Goal: Information Seeking & Learning: Learn about a topic

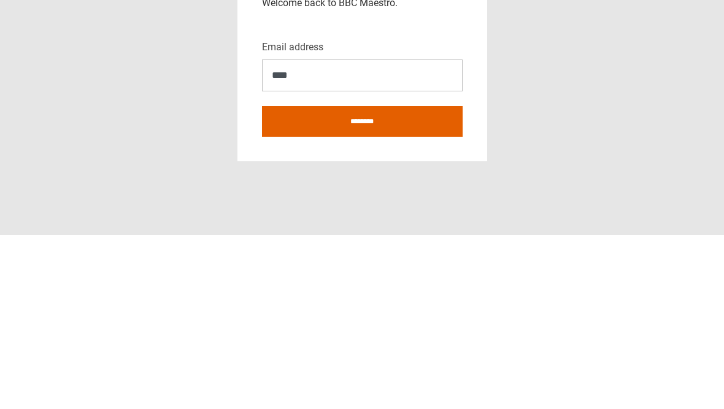
type input "*****"
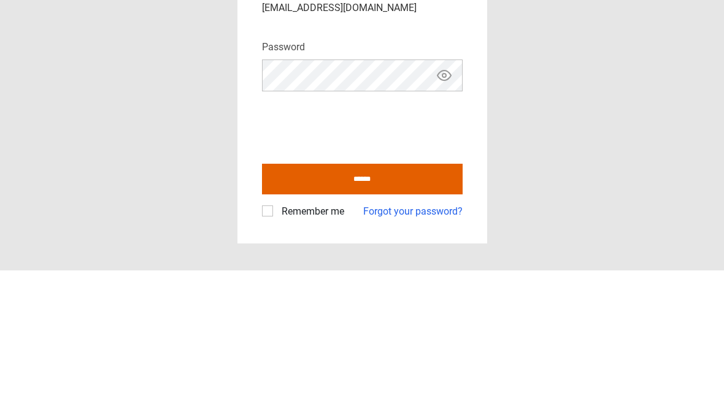
click at [447, 209] on icon "Show password" at bounding box center [445, 214] width 14 height 10
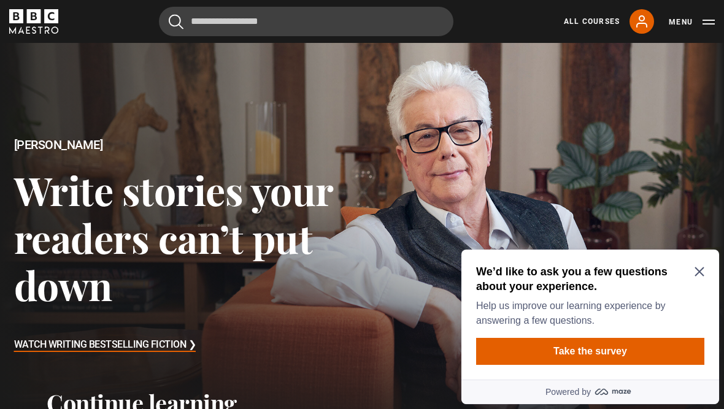
click at [700, 274] on icon "Close Maze Prompt" at bounding box center [700, 272] width 10 height 10
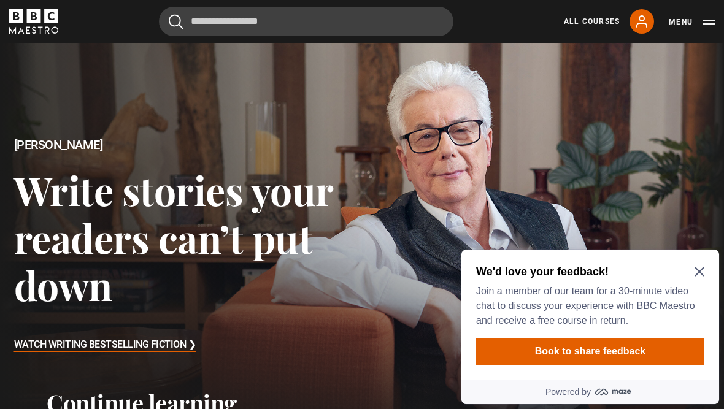
click at [684, 277] on h2 "We'd love your feedback!" at bounding box center [587, 272] width 223 height 15
click at [692, 271] on h2 "We'd love your feedback!" at bounding box center [587, 272] width 223 height 15
click at [692, 270] on h2 "We'd love your feedback!" at bounding box center [587, 272] width 223 height 15
click at [649, 355] on button "Book to share feedback" at bounding box center [590, 351] width 228 height 27
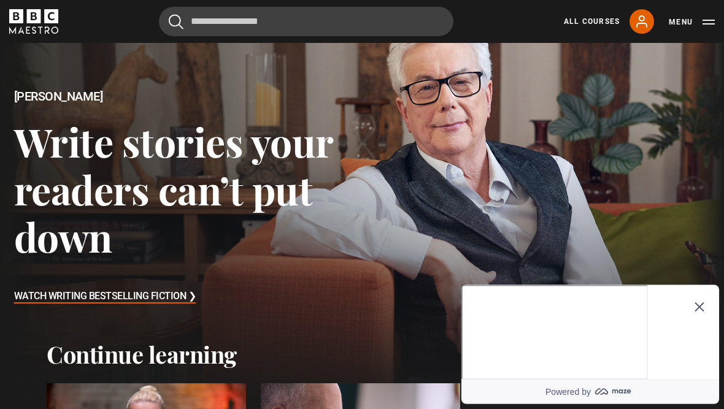
scroll to position [58, 0]
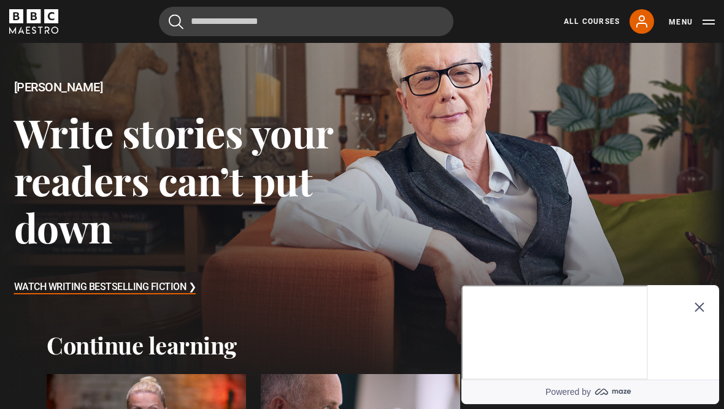
click at [701, 303] on icon "Close Maze Prompt" at bounding box center [700, 308] width 10 height 10
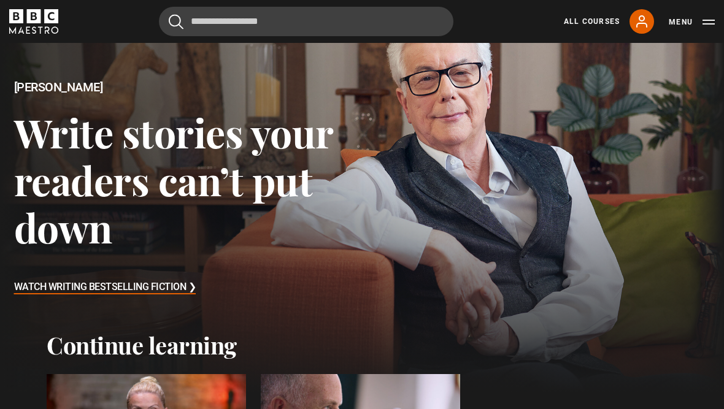
click at [716, 9] on div "Cancel Courses Previous courses Next courses Agatha Christie Writing 12 Related…" at bounding box center [362, 21] width 724 height 29
click at [707, 24] on button "Menu" at bounding box center [692, 22] width 46 height 12
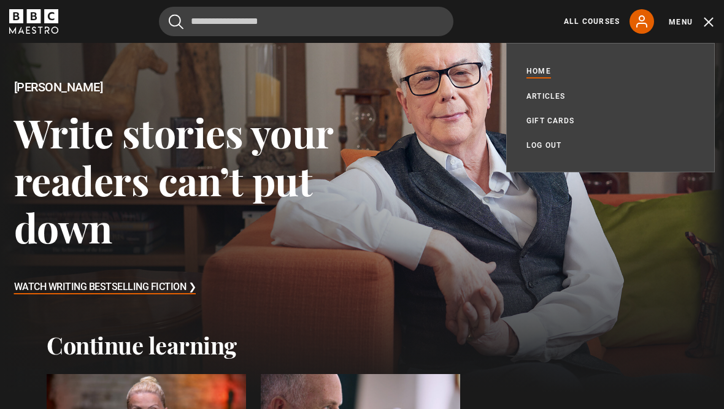
click at [595, 18] on link "All Courses" at bounding box center [592, 21] width 56 height 11
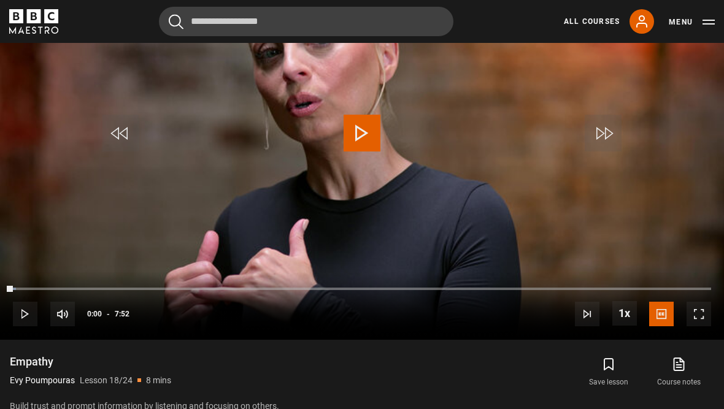
scroll to position [630, 0]
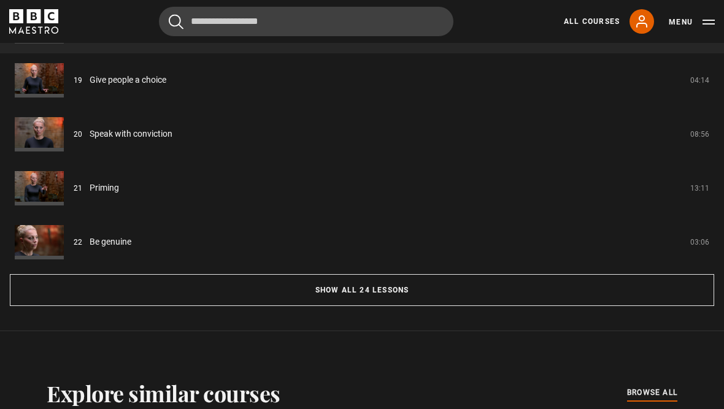
click at [409, 303] on button "Show all 24 lessons" at bounding box center [362, 291] width 705 height 32
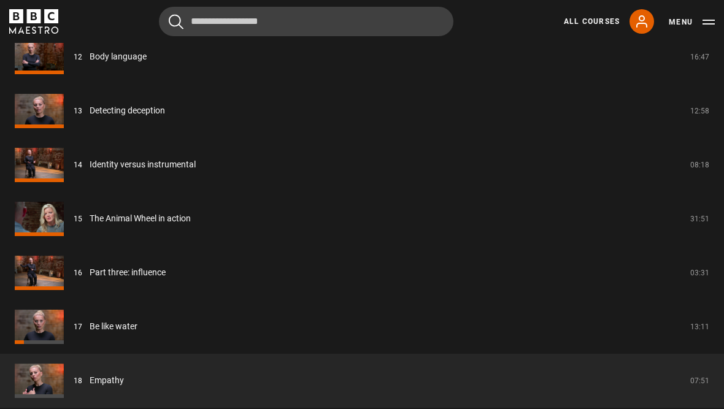
scroll to position [1831, 0]
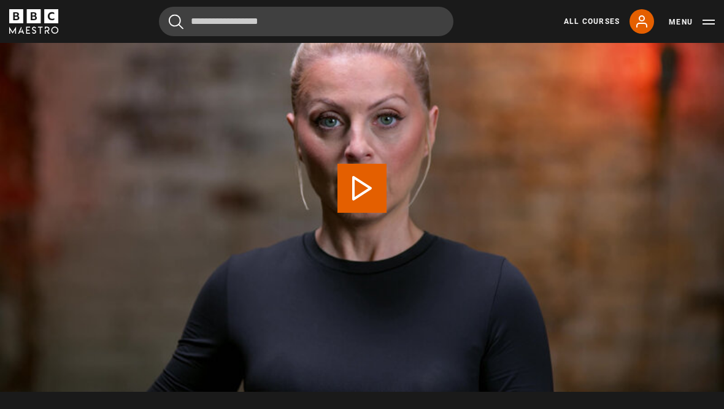
scroll to position [586, 0]
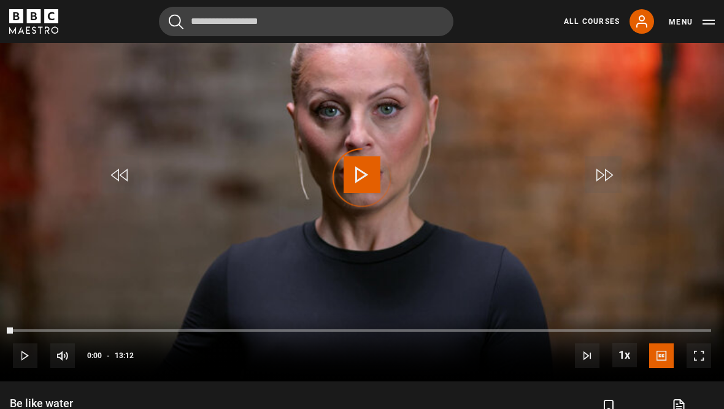
click at [368, 176] on div "Video Player is loading." at bounding box center [361, 177] width 61 height 61
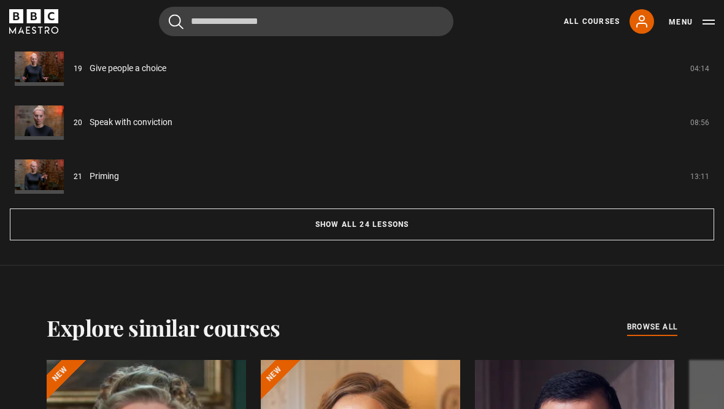
scroll to position [1153, 0]
click at [414, 228] on button "Show all 24 lessons" at bounding box center [362, 224] width 705 height 32
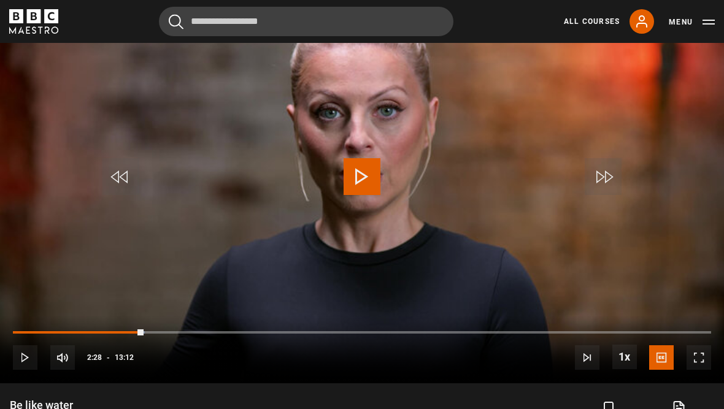
scroll to position [559, 0]
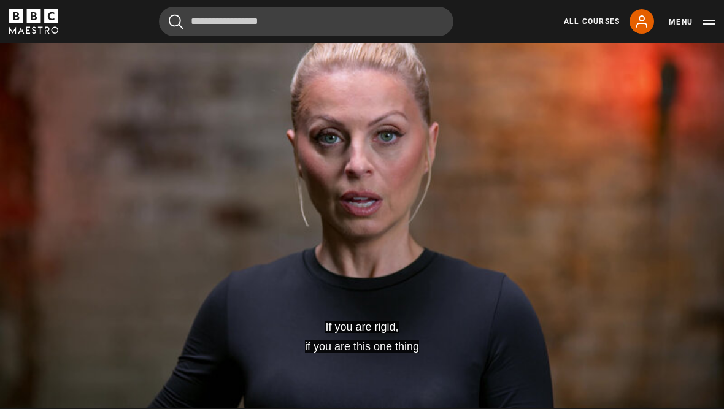
click at [354, 243] on video-js "If you are rigid, if you are this one thing Video Player is loading. Play Lesso…" at bounding box center [362, 204] width 724 height 407
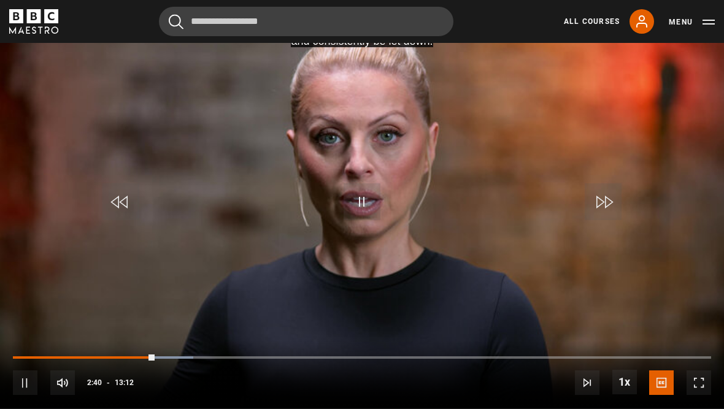
click at [663, 241] on video-js "And you will constantly and consistently be let down. Video Player is loading. …" at bounding box center [362, 204] width 724 height 407
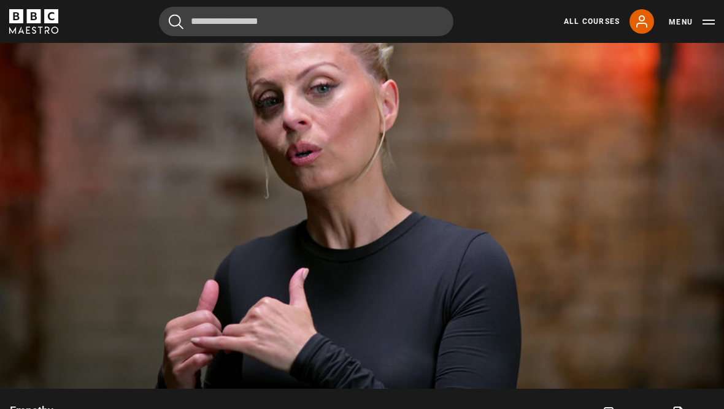
scroll to position [586, 0]
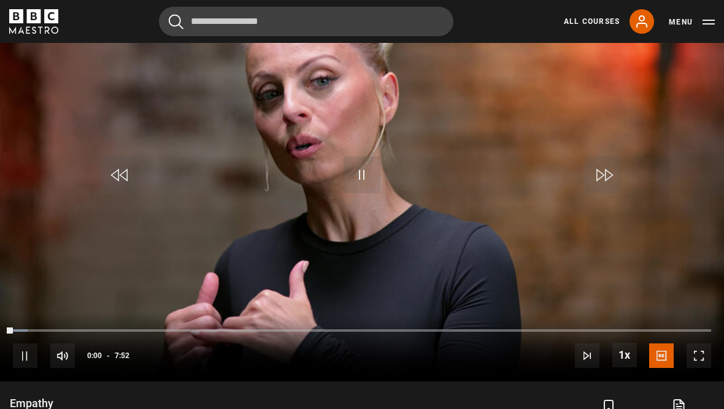
click at [606, 215] on video-js "Video Player is loading. Play Lesson Empathy 10s Skip Back 10 seconds Pause 10s…" at bounding box center [362, 177] width 724 height 407
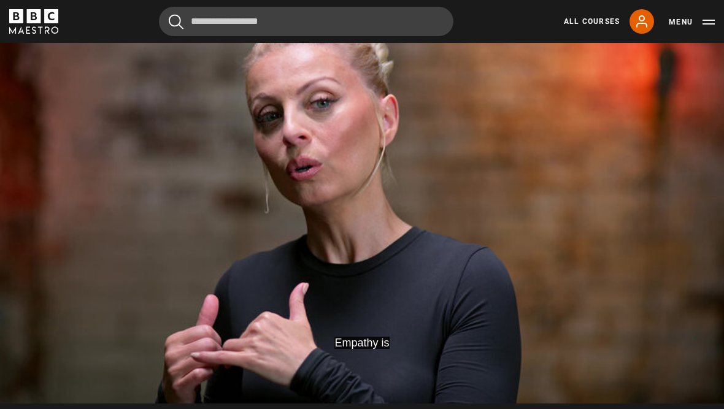
scroll to position [562, 0]
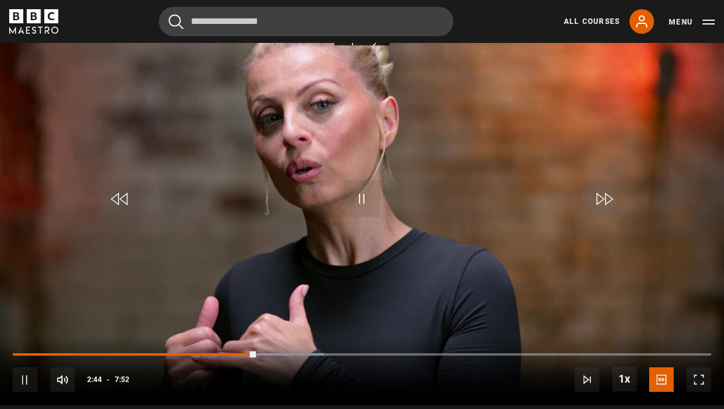
click at [672, 284] on video-js "Empathy is Video Player is loading. Play Lesson Empathy 10s Skip Back 10 second…" at bounding box center [362, 201] width 724 height 407
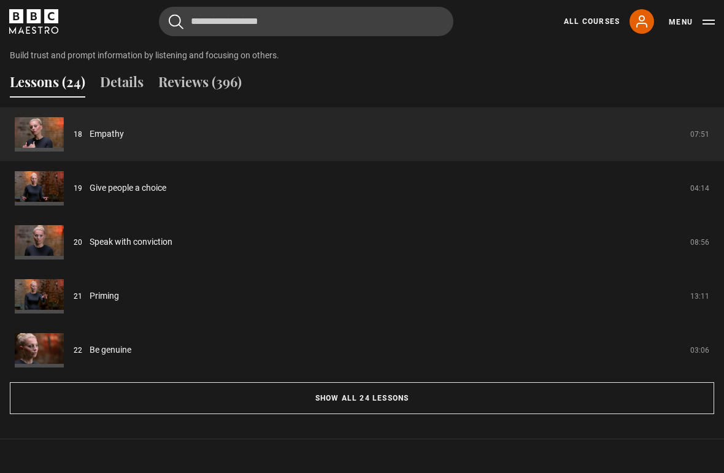
scroll to position [998, 0]
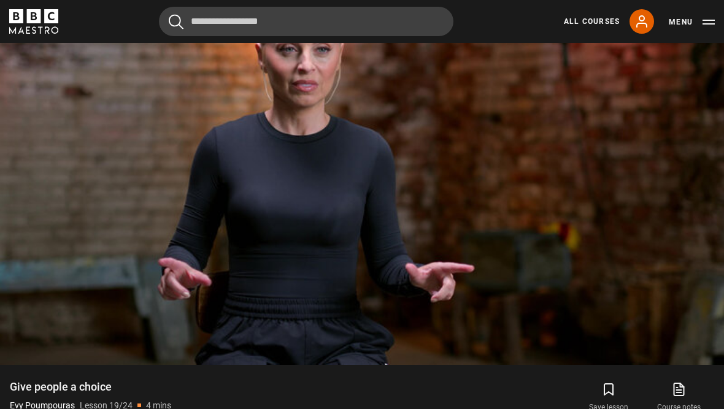
scroll to position [611, 0]
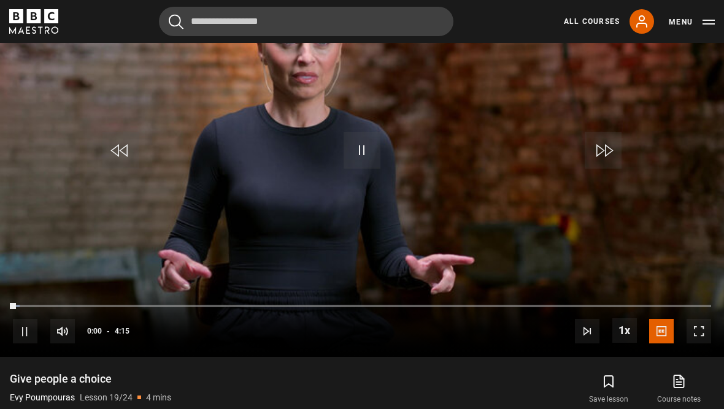
click at [681, 222] on video-js "Video Player is loading. Play Lesson Give people a choice 10s Skip Back 10 seco…" at bounding box center [362, 153] width 724 height 407
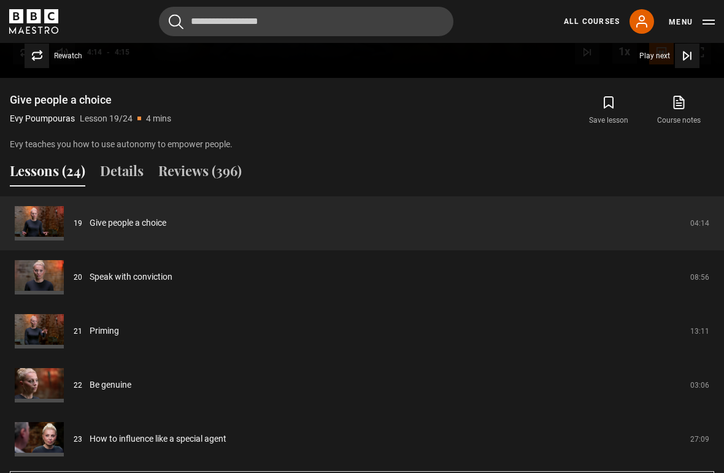
scroll to position [916, 0]
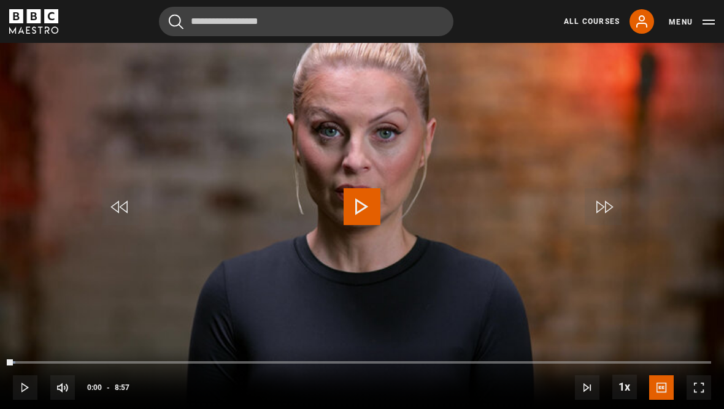
scroll to position [554, 0]
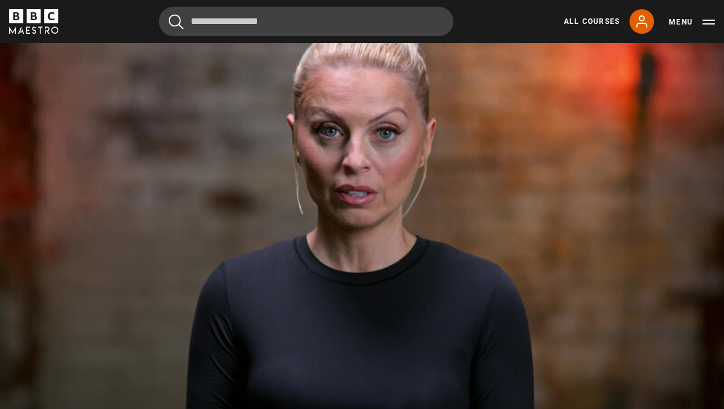
click at [684, 234] on video-js "Video Player is loading. Play Lesson Speak with conviction 10s Skip Back 10 sec…" at bounding box center [362, 209] width 724 height 407
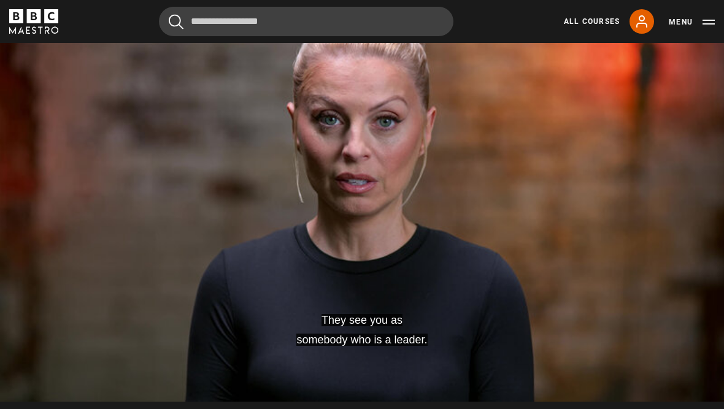
scroll to position [582, 0]
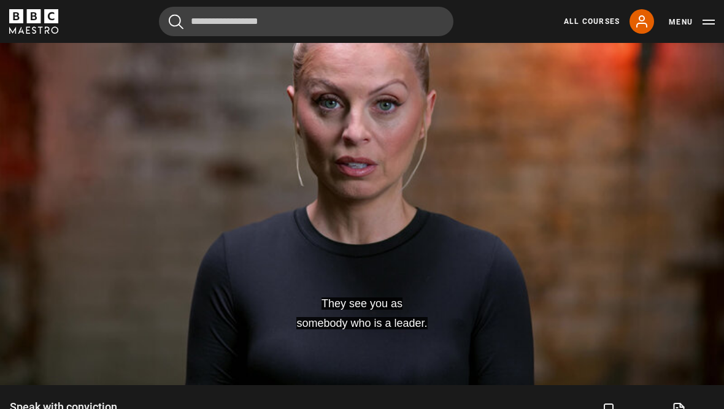
click at [699, 215] on video-js "They see you as somebody who is a leader. Video Player is loading. Play Lesson …" at bounding box center [362, 181] width 724 height 407
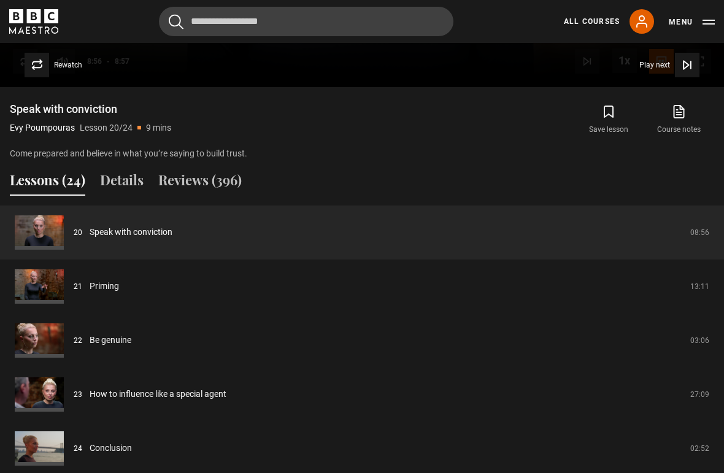
scroll to position [902, 0]
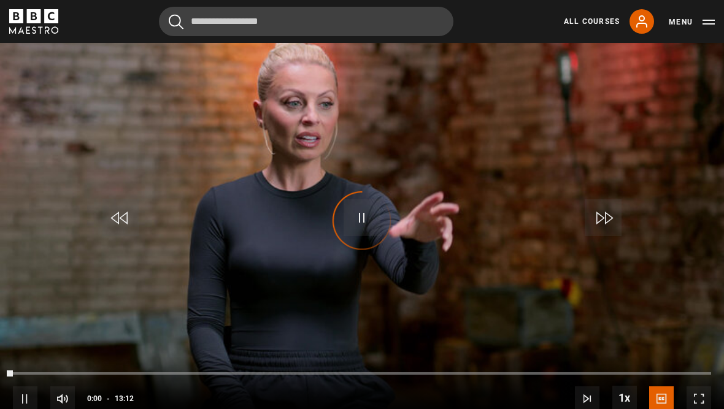
scroll to position [543, 0]
click at [365, 209] on div "Video Player is loading." at bounding box center [361, 221] width 61 height 61
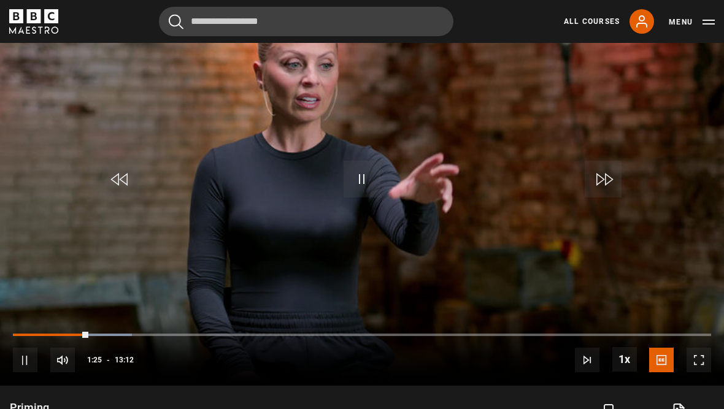
scroll to position [582, 0]
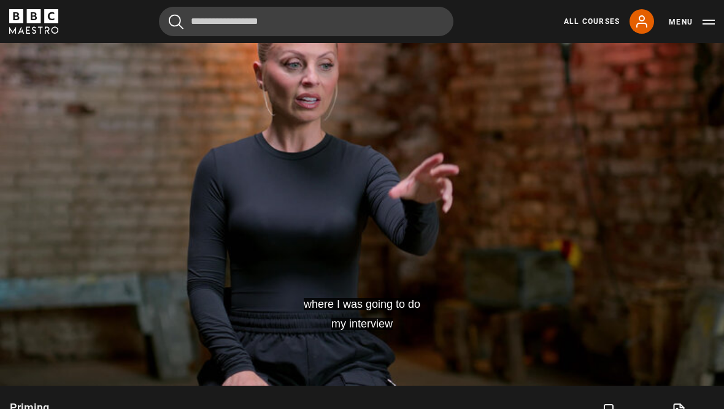
click at [673, 209] on video-js "where I was going to do my interview Video Player is loading. Play Lesson Primi…" at bounding box center [362, 182] width 724 height 407
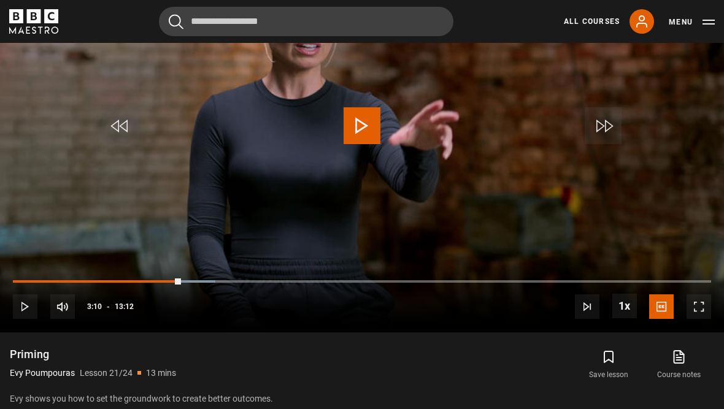
scroll to position [636, 0]
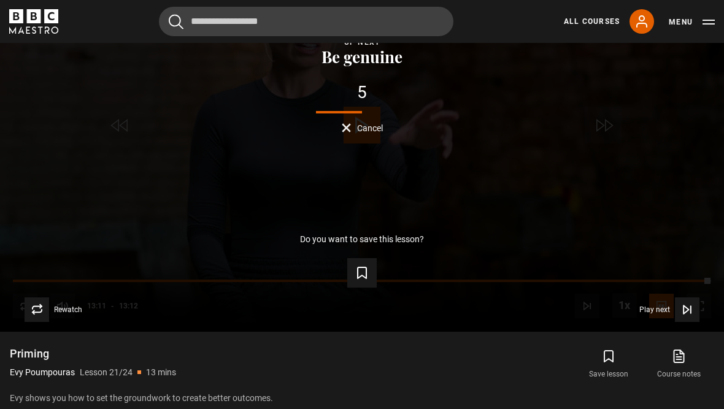
click at [681, 310] on span "Video Player" at bounding box center [687, 310] width 25 height 25
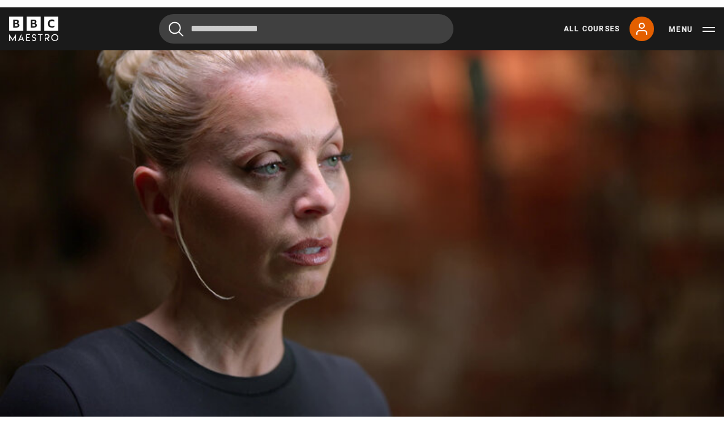
scroll to position [590, 0]
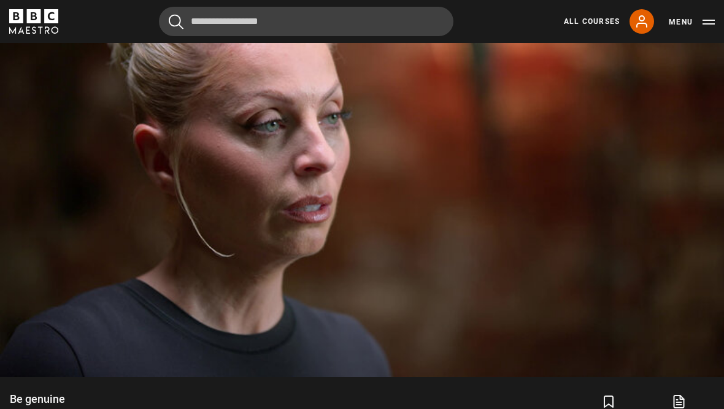
click at [565, 190] on video-js "Video Player is loading. Play Lesson Be genuine 10s Skip Back 10 seconds Pause …" at bounding box center [362, 173] width 724 height 407
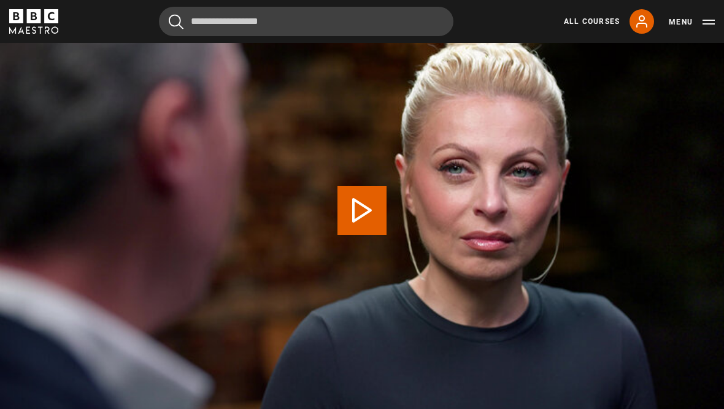
scroll to position [555, 0]
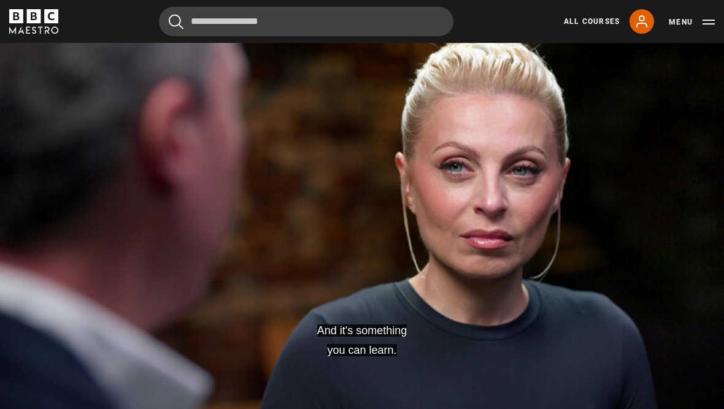
click at [425, 290] on video-js "And it's something you can learn. Video Player is loading. Play Lesson How to i…" at bounding box center [362, 208] width 724 height 407
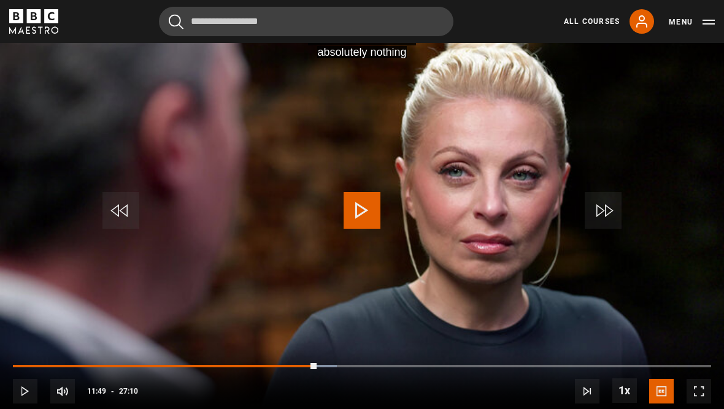
scroll to position [554, 0]
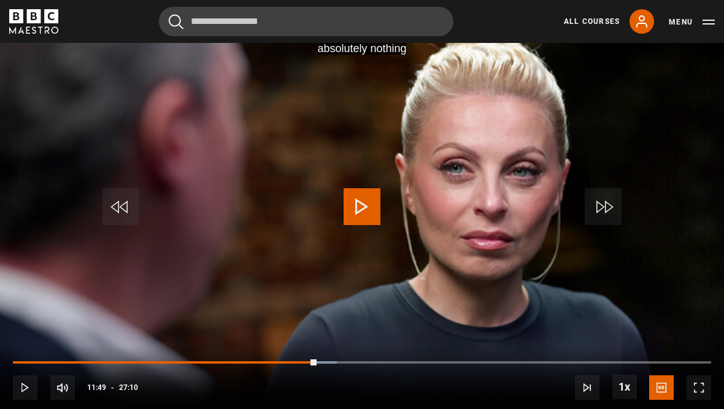
click at [41, 353] on div "10s Skip Back 10 seconds Play 10s Skip Forward 10 seconds Loaded : 46.36% Play …" at bounding box center [362, 380] width 724 height 68
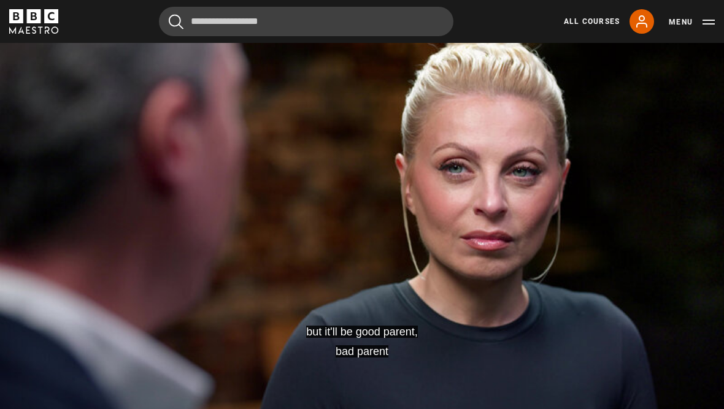
scroll to position [553, 0]
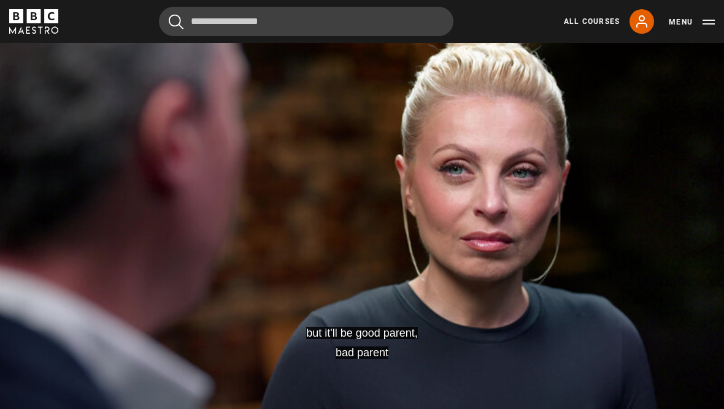
click at [384, 252] on video-js "but it'll be good parent, bad parent Video Player is loading. Play Lesson How t…" at bounding box center [362, 210] width 724 height 407
click at [168, 256] on video-js "People will tell you anything under enough stress and duress. Video Player is l…" at bounding box center [362, 210] width 724 height 407
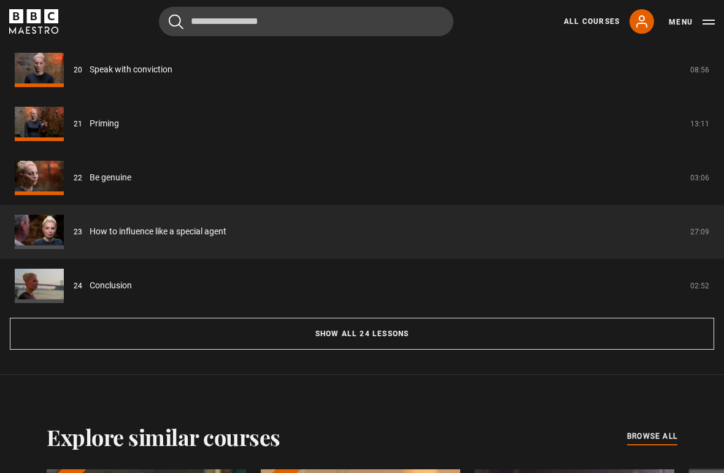
click at [473, 350] on button "Show all 24 lessons" at bounding box center [362, 335] width 705 height 32
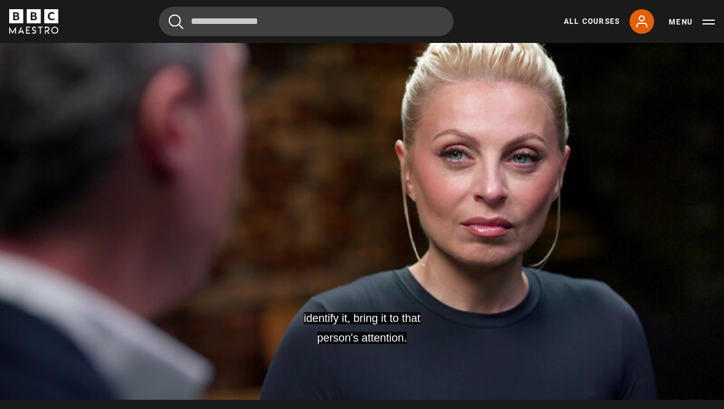
scroll to position [559, 0]
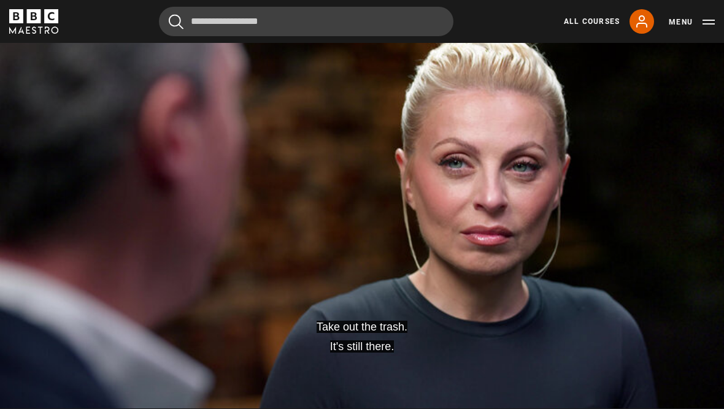
click at [659, 274] on video-js "Take out the trash. It's still there. Video Player is loading. Play Lesson How …" at bounding box center [362, 204] width 724 height 407
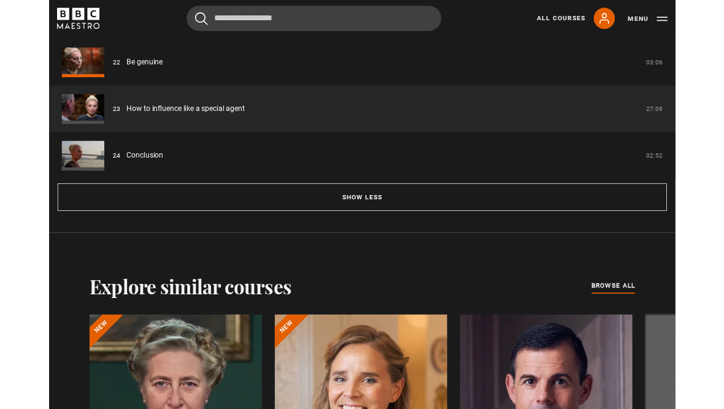
scroll to position [2245, 0]
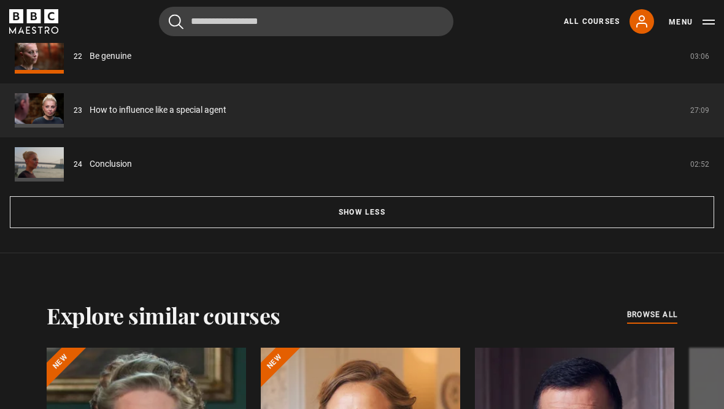
click at [114, 163] on link "Conclusion" at bounding box center [111, 164] width 42 height 13
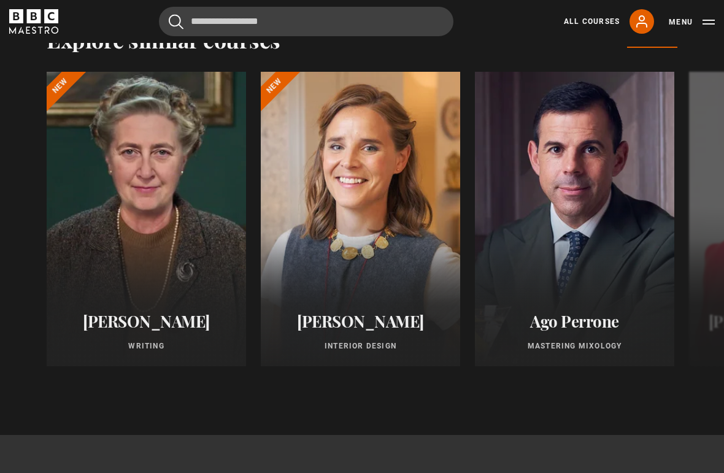
scroll to position [1462, 0]
click at [595, 223] on div at bounding box center [574, 218] width 199 height 295
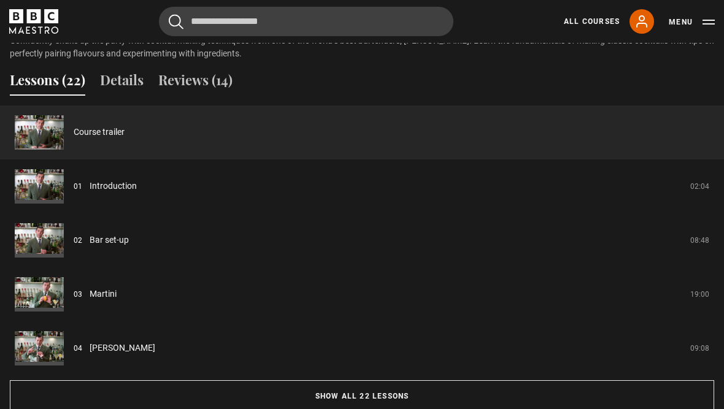
scroll to position [1073, 0]
click at [84, 396] on button "Show all 22 lessons" at bounding box center [362, 396] width 705 height 32
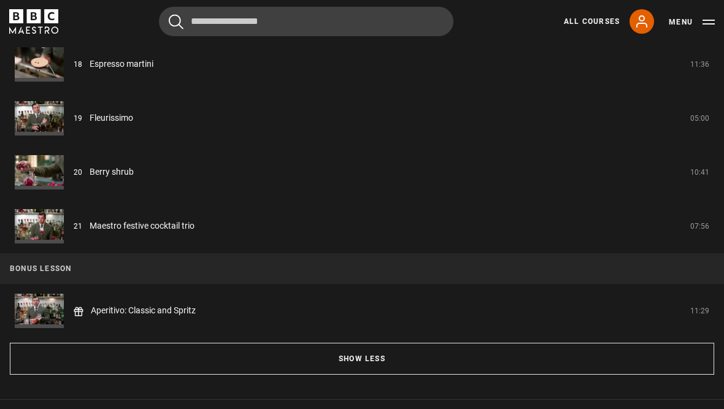
scroll to position [2113, 0]
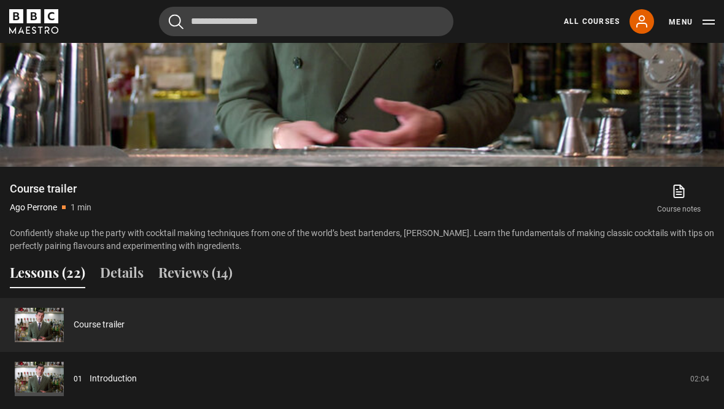
click at [114, 271] on button "Details" at bounding box center [122, 276] width 44 height 26
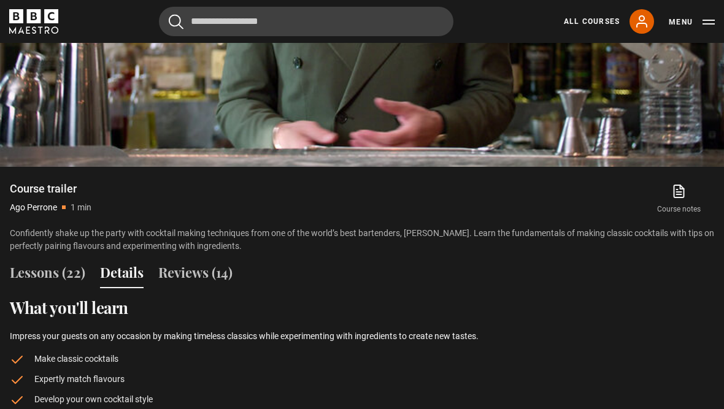
click at [194, 272] on button "Reviews (14)" at bounding box center [195, 276] width 74 height 26
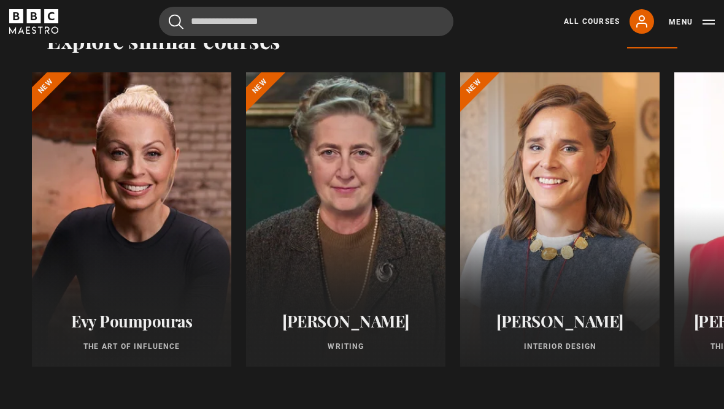
scroll to position [1441, 0]
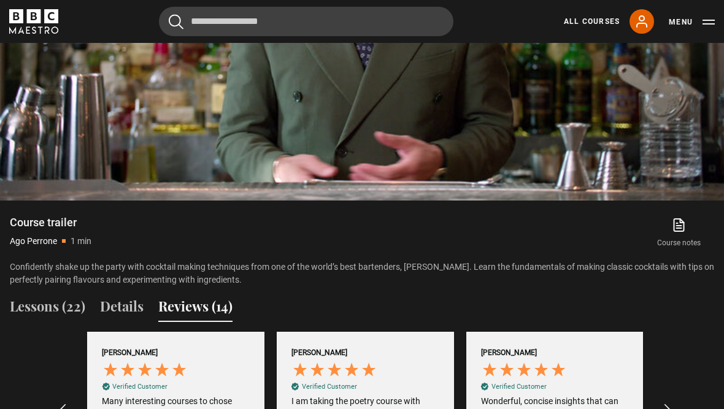
click at [119, 306] on button "Details" at bounding box center [122, 309] width 44 height 26
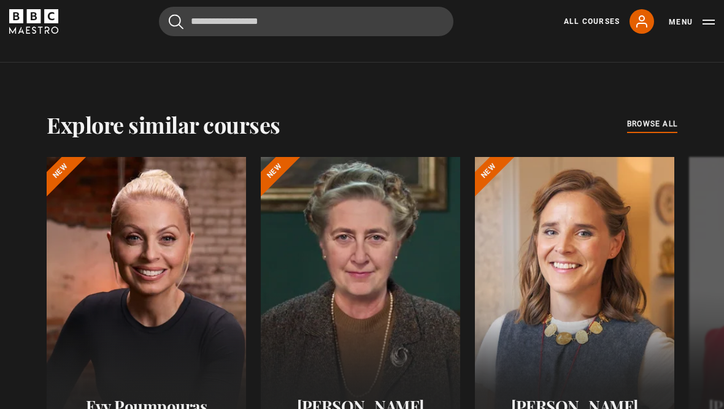
scroll to position [1539, 0]
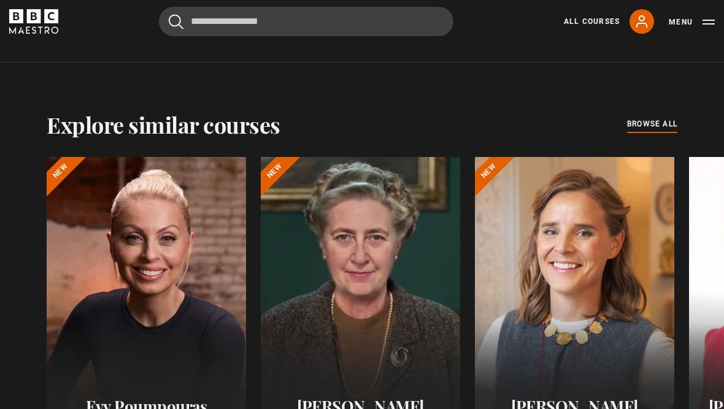
click at [185, 264] on div at bounding box center [146, 304] width 199 height 295
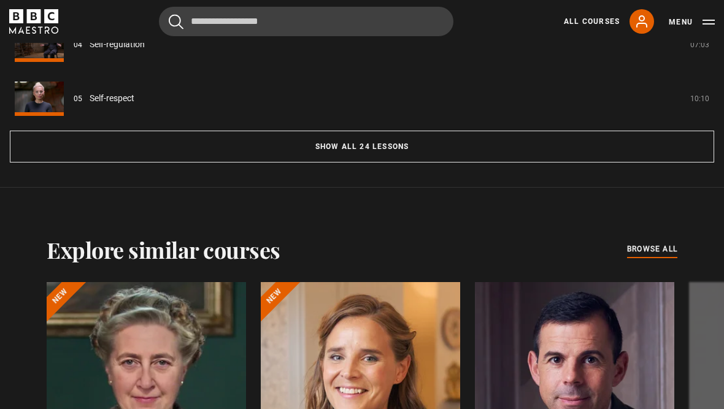
click at [479, 145] on button "Show all 24 lessons" at bounding box center [362, 147] width 705 height 32
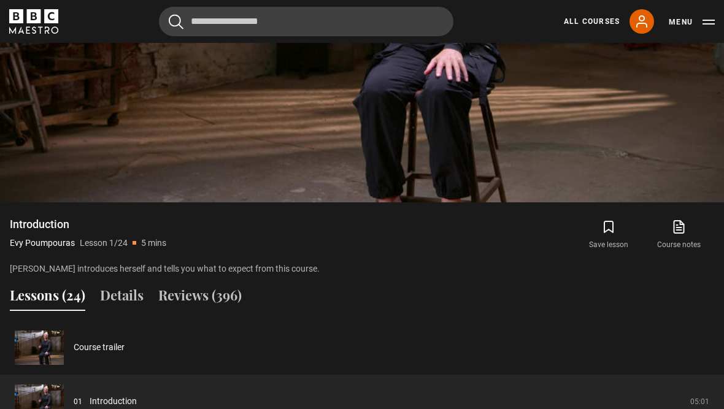
scroll to position [765, 0]
click at [129, 293] on button "Details" at bounding box center [122, 298] width 44 height 26
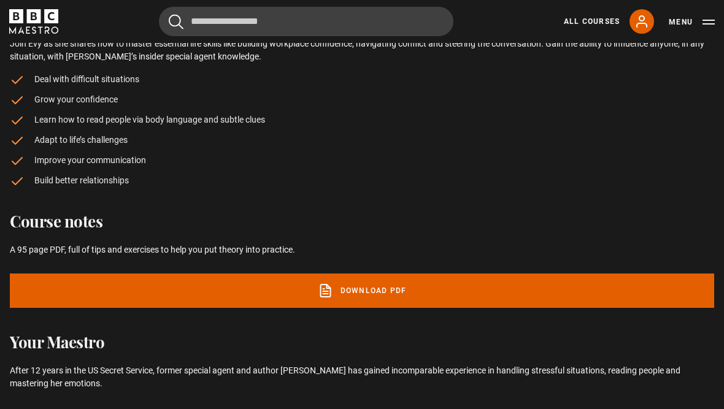
scroll to position [1087, 0]
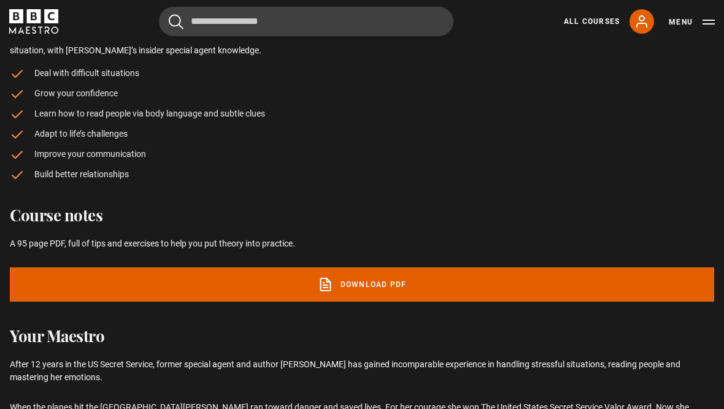
click at [374, 287] on link "Download PDF" at bounding box center [362, 285] width 705 height 34
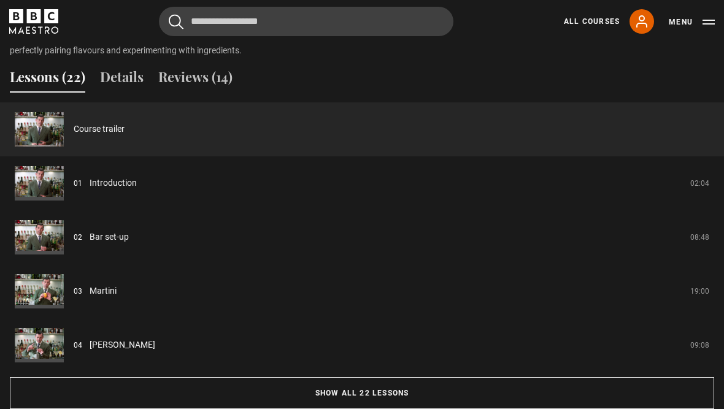
scroll to position [1076, 0]
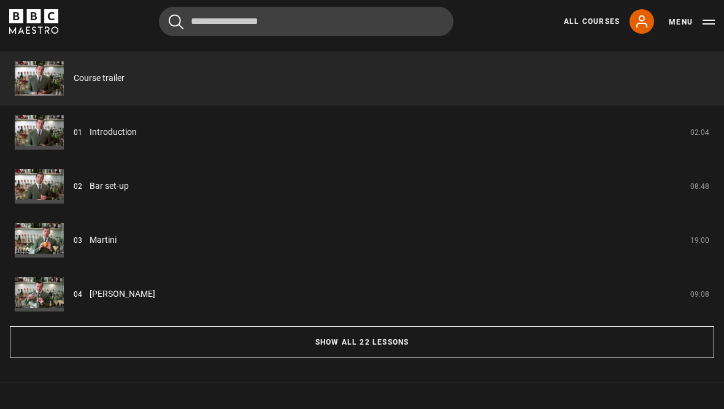
click at [564, 342] on button "Show all 22 lessons" at bounding box center [362, 343] width 705 height 32
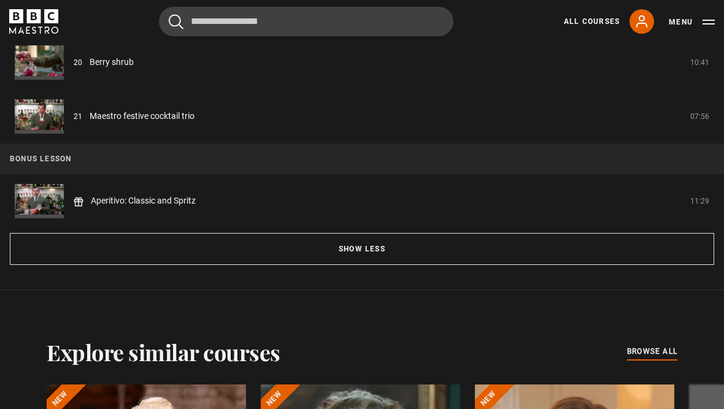
scroll to position [2220, 0]
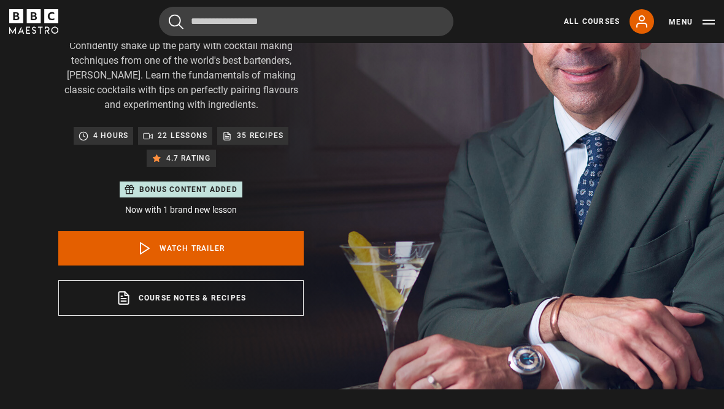
click at [235, 253] on link "Watch Trailer" at bounding box center [180, 248] width 245 height 34
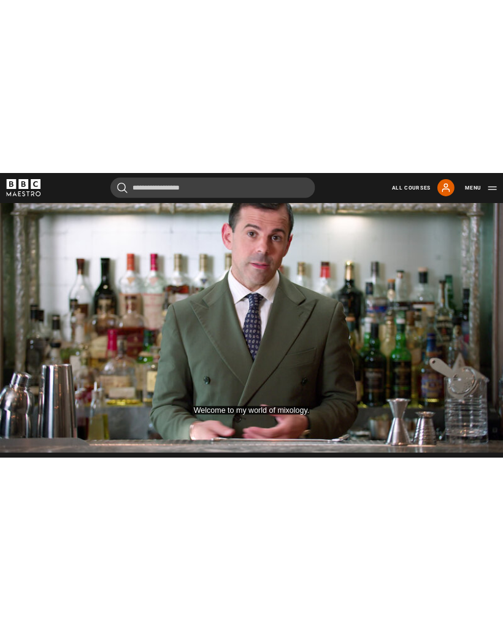
scroll to position [646, 0]
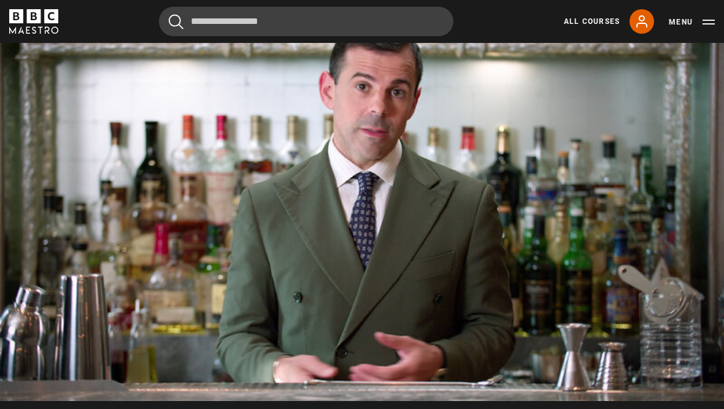
click at [220, 174] on video-js "Video Player is loading. Play Video 10s Skip Back 10 seconds Pause 10s Skip For…" at bounding box center [362, 197] width 724 height 407
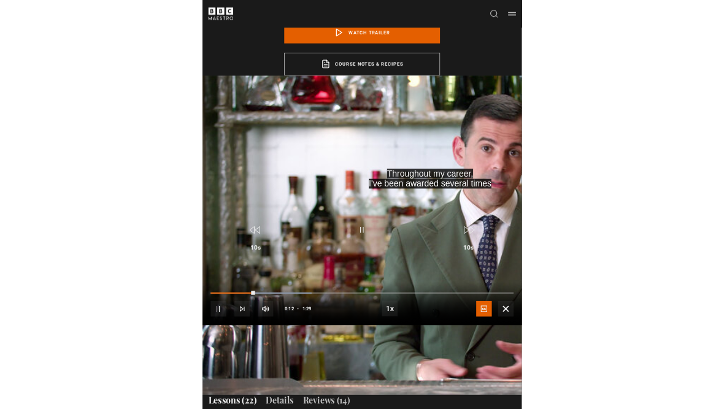
scroll to position [724, 0]
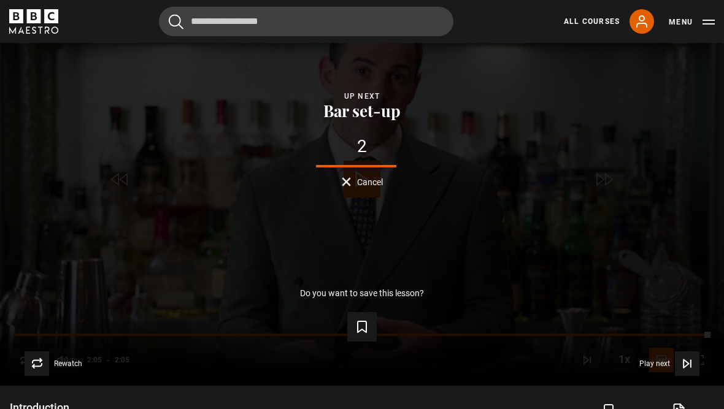
scroll to position [664, 0]
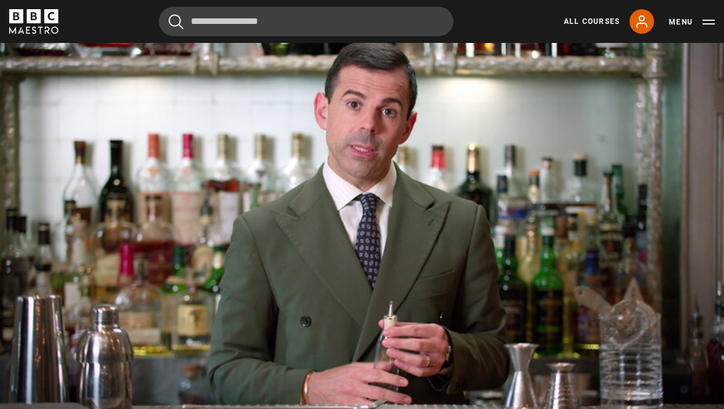
click at [676, 200] on video-js "Video Player is loading. Play Lesson Bar set-up 10s Skip Back 10 seconds Pause …" at bounding box center [362, 212] width 724 height 407
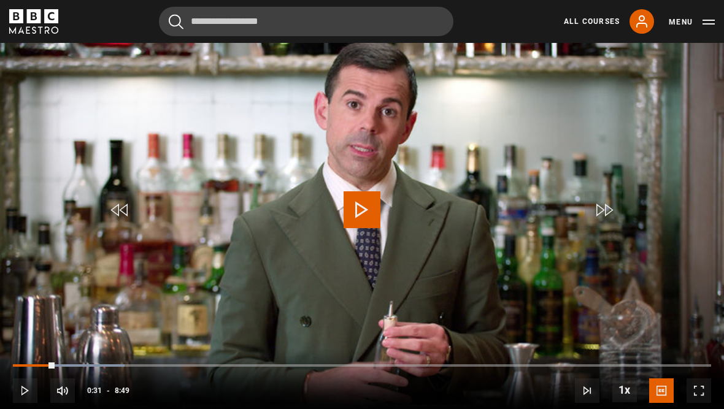
click at [681, 268] on video-js "Video Player is loading. Play Lesson Bar set-up 10s Skip Back 10 seconds Play 1…" at bounding box center [362, 212] width 724 height 407
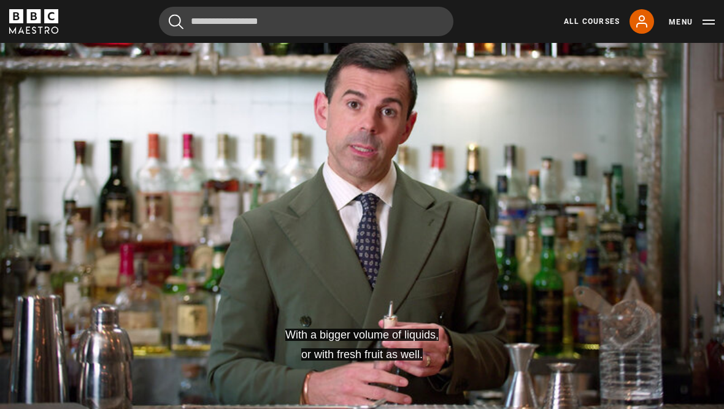
click at [212, 220] on video-js "With a bigger volume of liquids, or with fresh fruit as well. Video Player is l…" at bounding box center [362, 212] width 724 height 407
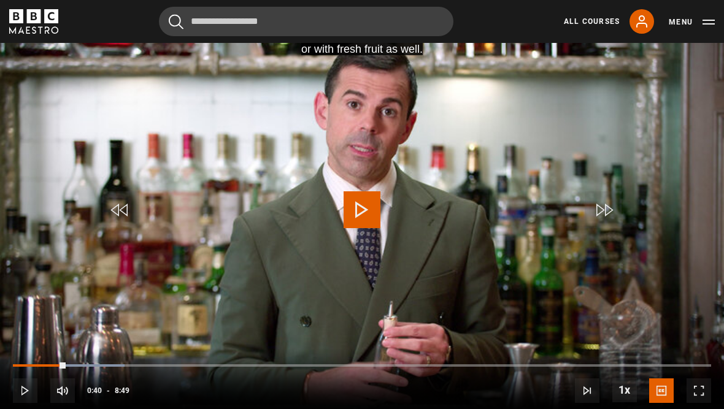
click at [228, 240] on video-js "With a bigger volume of liquids, or with fresh fruit as well. Video Player is l…" at bounding box center [362, 212] width 724 height 407
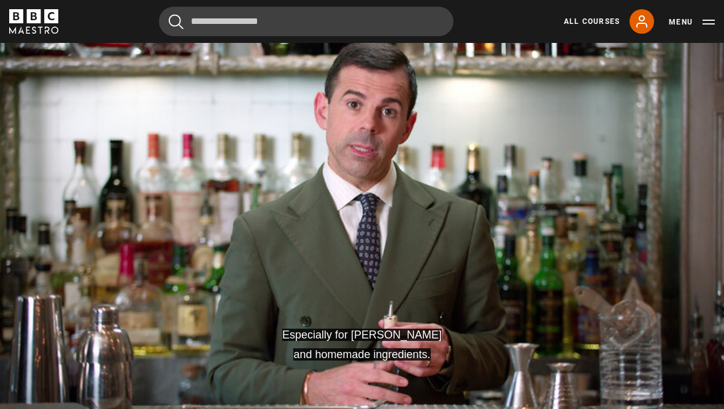
click at [669, 223] on video-js "Especially for the preps and homemade ingredients. Video Player is loading. Pla…" at bounding box center [362, 212] width 724 height 407
click at [676, 223] on video-js "Using this way... Video Player is loading. Play Lesson Bar set-up 10s Skip Back…" at bounding box center [362, 212] width 724 height 407
click at [674, 242] on video-js "So they are very, very small amounts of liquid Video Player is loading. Play Le…" at bounding box center [362, 212] width 724 height 407
click at [697, 301] on video-js "vacuum machine Video Player is loading. Play Lesson Bar set-up 10s Skip Back 10…" at bounding box center [362, 212] width 724 height 407
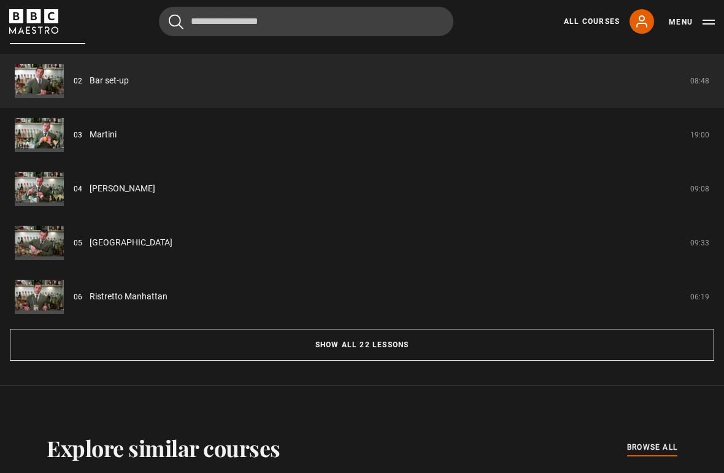
scroll to position [1116, 0]
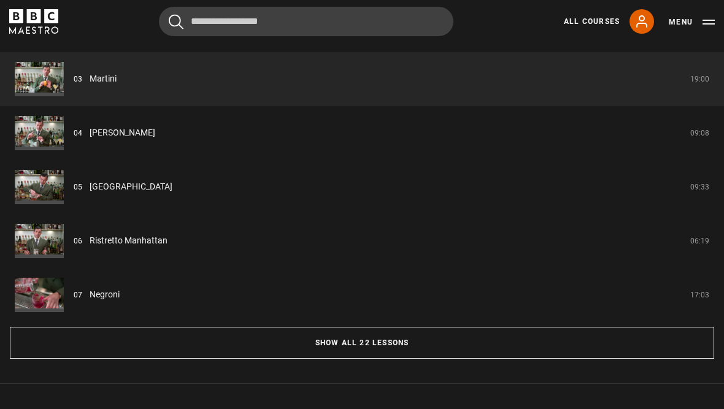
scroll to position [1120, 0]
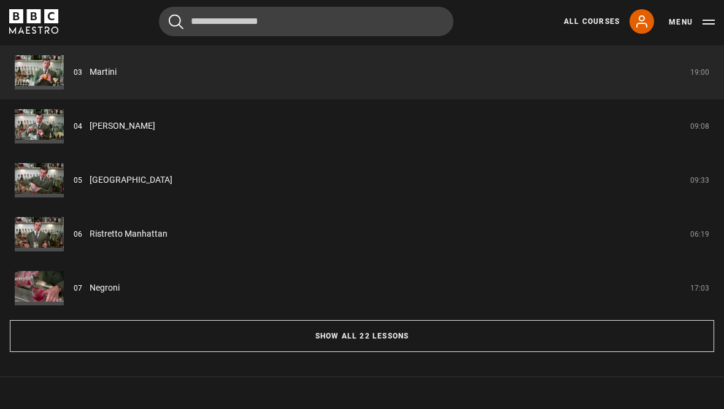
click at [499, 342] on button "Show all 22 lessons" at bounding box center [362, 336] width 705 height 32
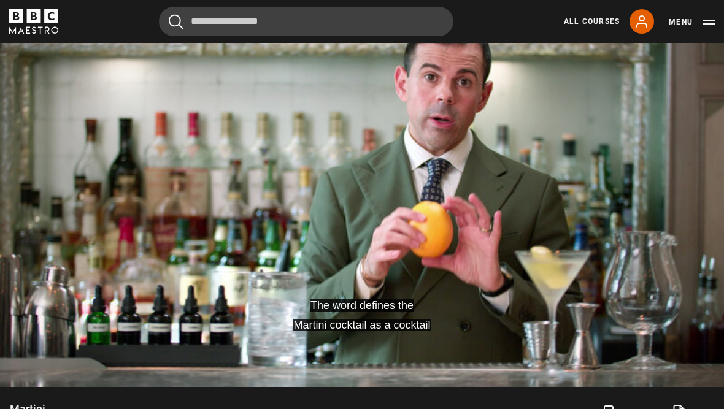
scroll to position [654, 0]
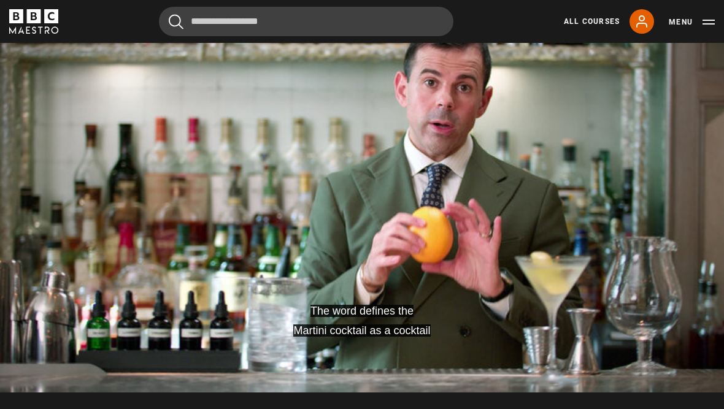
click at [592, 246] on video-js "The word defines the Martini cocktail as a cocktail Video Player is loading. Pl…" at bounding box center [362, 188] width 724 height 407
click at [65, 81] on video-js "but we all know it's not just a drink. Video Player is loading. Play Lesson Mar…" at bounding box center [362, 188] width 724 height 407
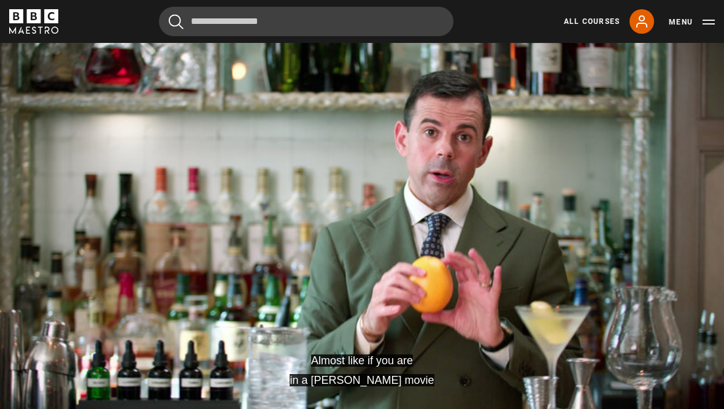
scroll to position [597, 0]
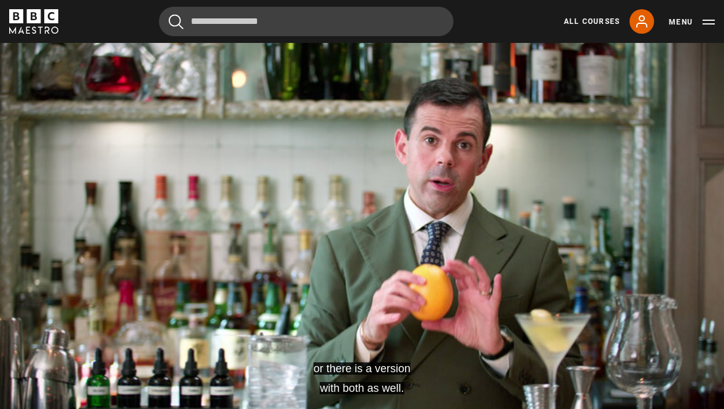
click at [65, 87] on video-js "or there is a version with both as well. Video Player is loading. Play Lesson M…" at bounding box center [362, 246] width 724 height 407
click at [41, 82] on video-js "Vermouth is a wine-based aperitif Video Player is loading. Play Lesson Martini …" at bounding box center [362, 246] width 724 height 407
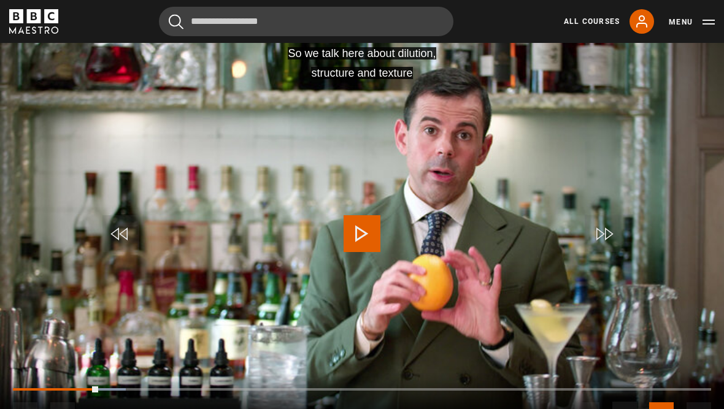
scroll to position [606, 0]
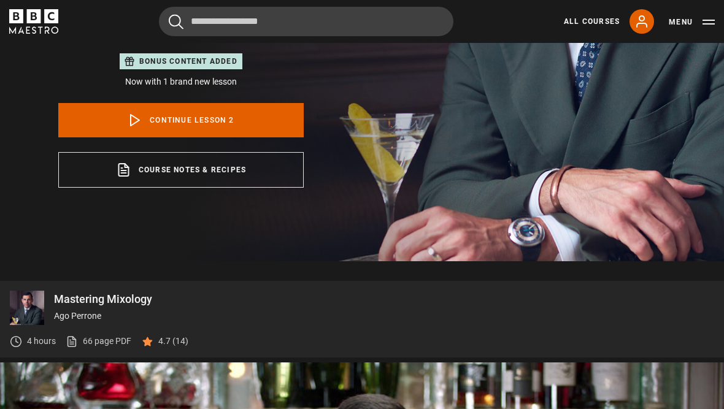
scroll to position [277, 0]
click at [21, 20] on icon "BBC Maestro" at bounding box center [16, 16] width 14 height 14
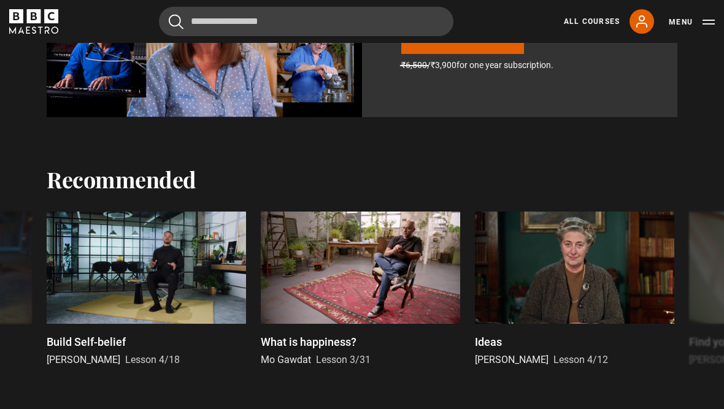
scroll to position [899, 0]
click at [161, 286] on div at bounding box center [146, 268] width 199 height 112
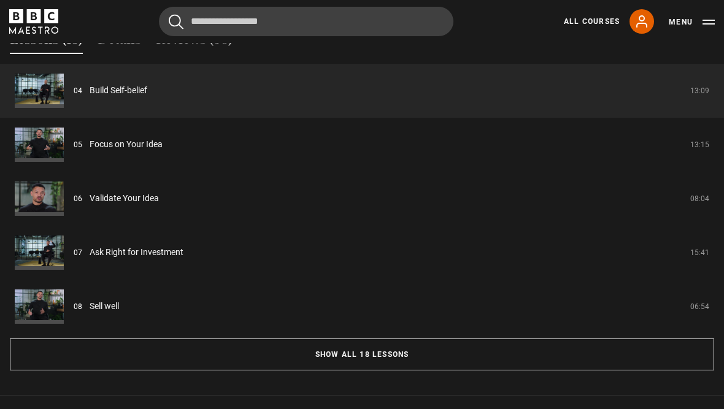
click at [433, 365] on button "Show all 18 lessons" at bounding box center [362, 355] width 705 height 32
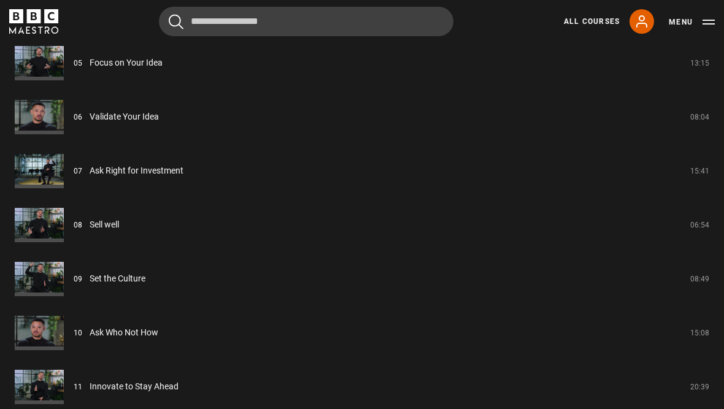
scroll to position [1434, 0]
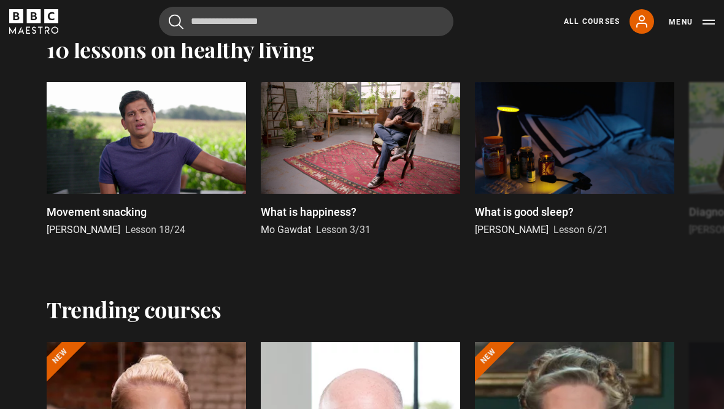
scroll to position [1566, 0]
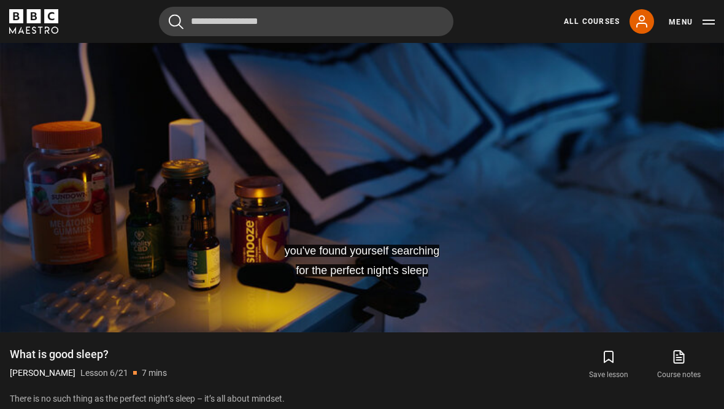
scroll to position [619, 0]
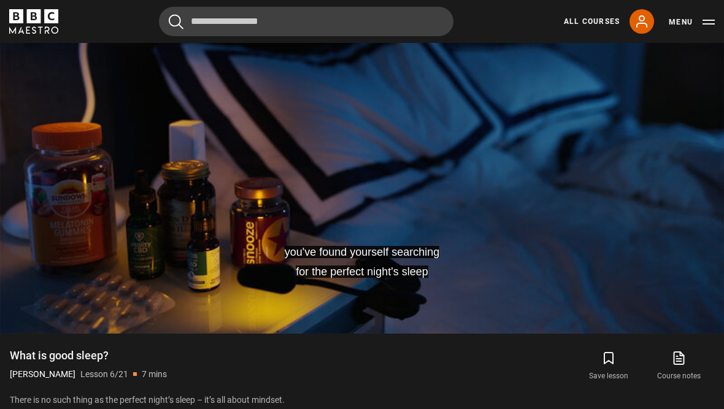
click at [441, 173] on video-js "you've found yourself searching for the perfect night's sleep Video Player is l…" at bounding box center [362, 129] width 724 height 407
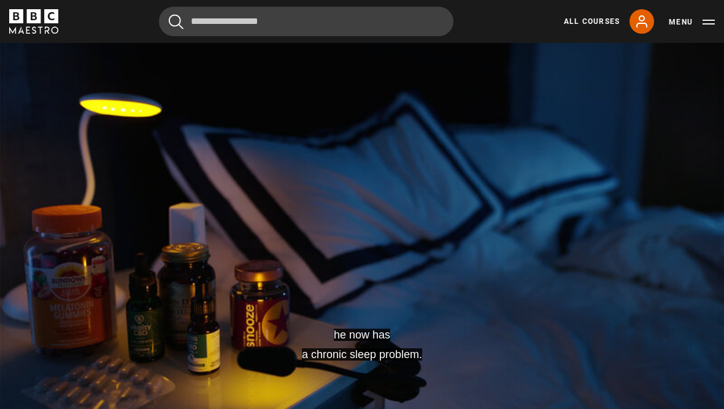
scroll to position [537, 0]
click at [520, 207] on video-js "he now has a chronic sleep problem. Video Player is loading. Play Lesson What i…" at bounding box center [362, 212] width 724 height 407
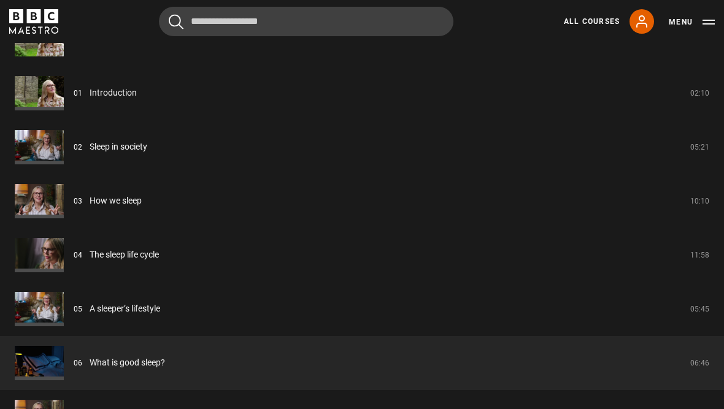
scroll to position [1062, 0]
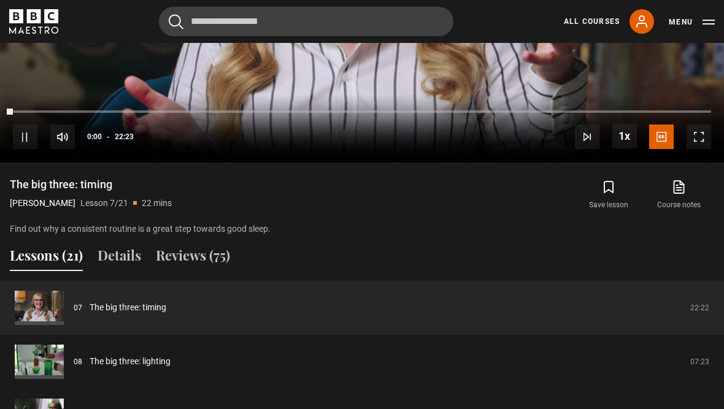
scroll to position [791, 0]
click at [45, 162] on div "10s Skip Back 10 seconds Pause 10s Skip Forward 10 seconds Loaded : 0.00% Pause…" at bounding box center [362, 128] width 724 height 68
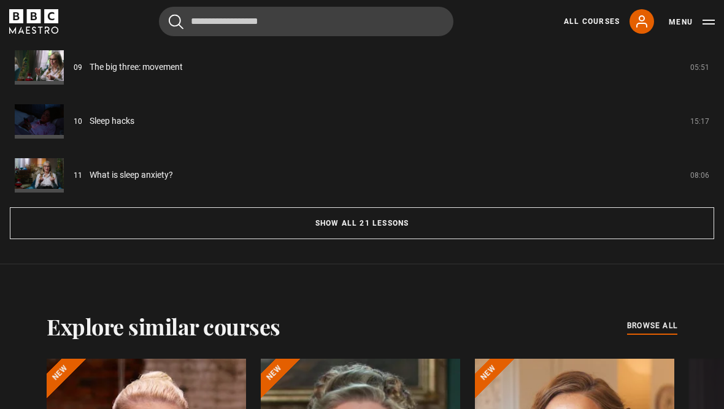
click at [374, 239] on button "Show all 21 lessons" at bounding box center [362, 223] width 705 height 32
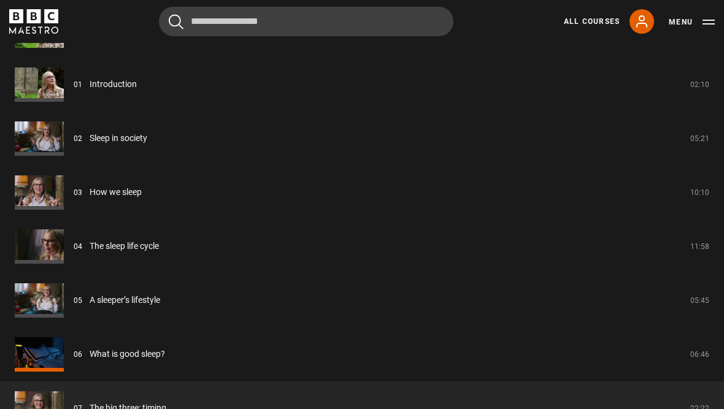
scroll to position [1070, 0]
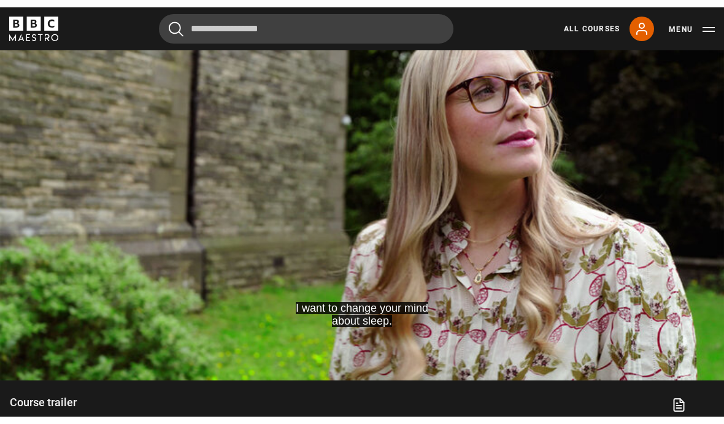
scroll to position [580, 0]
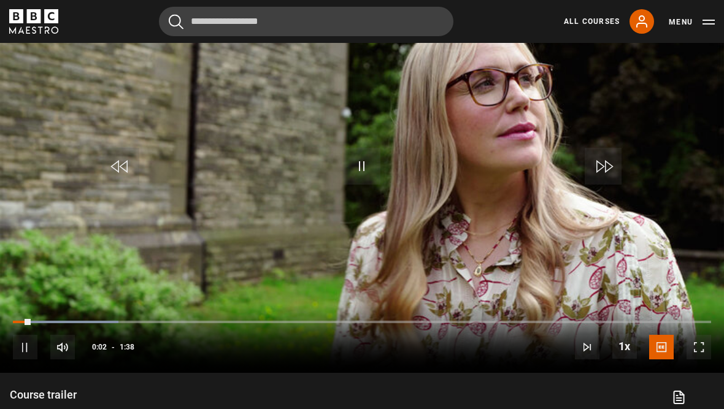
click at [665, 137] on video-js "Video Player is loading. Play Video 10s Skip Back 10 seconds Pause 10s Skip For…" at bounding box center [362, 169] width 724 height 407
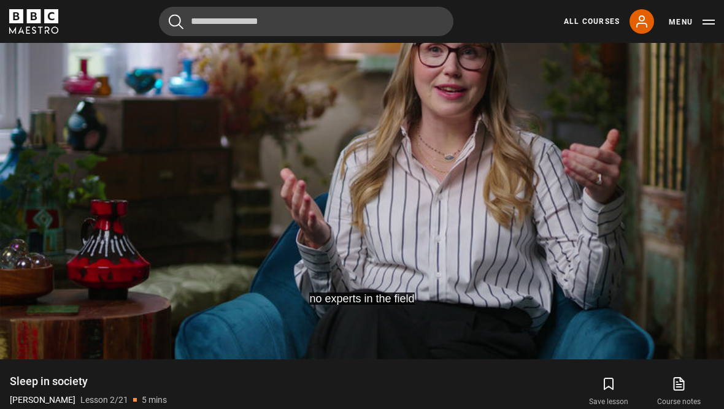
scroll to position [595, 0]
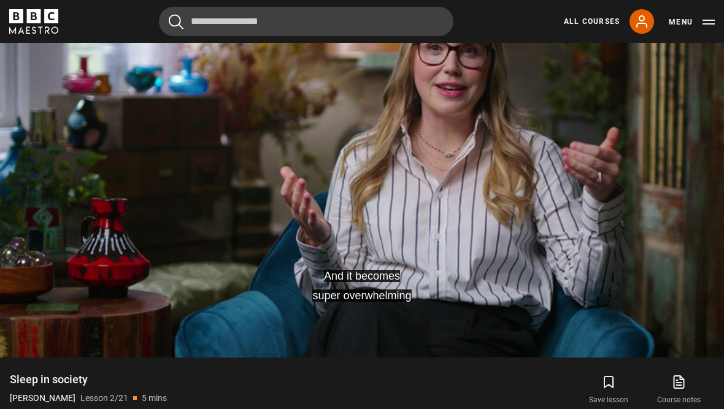
click at [624, 179] on button "10s Skip Forward 10 seconds" at bounding box center [603, 150] width 43 height 55
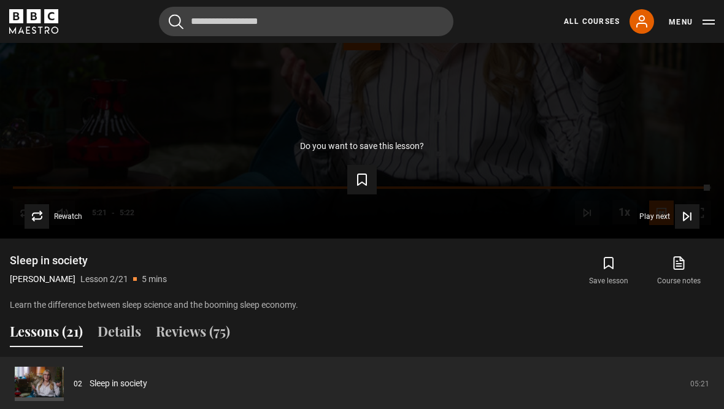
scroll to position [740, 0]
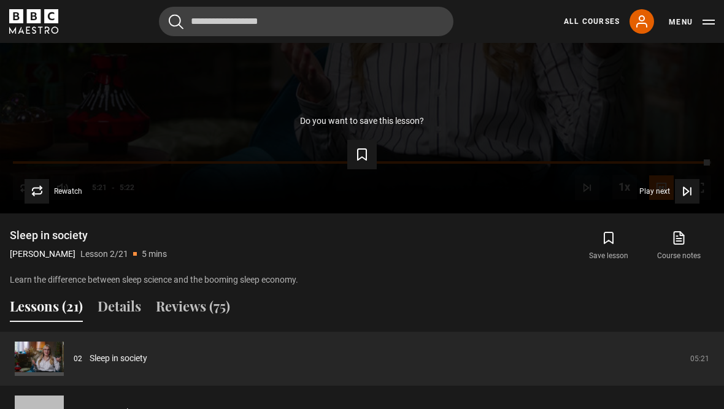
click at [685, 198] on icon "Video Player" at bounding box center [687, 191] width 12 height 12
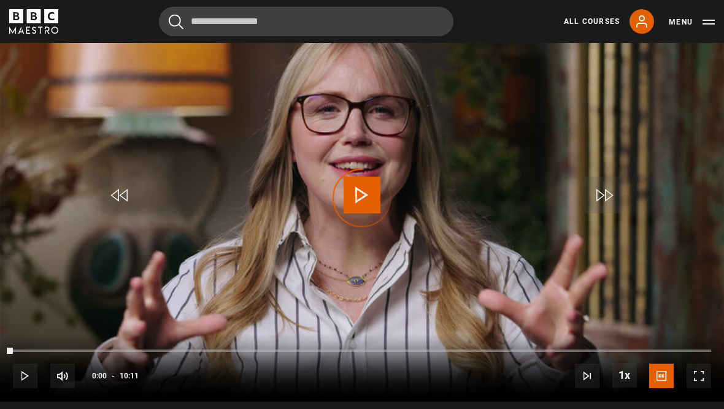
scroll to position [558, 0]
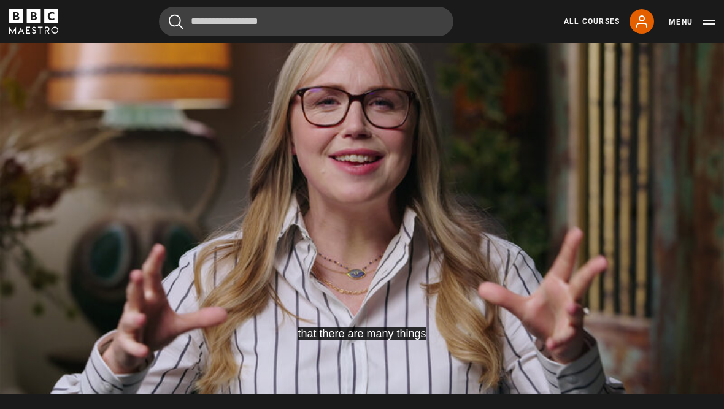
click at [675, 149] on video-js "that there are many things Video Player is loading. Play Lesson How we sleep 10…" at bounding box center [362, 190] width 724 height 407
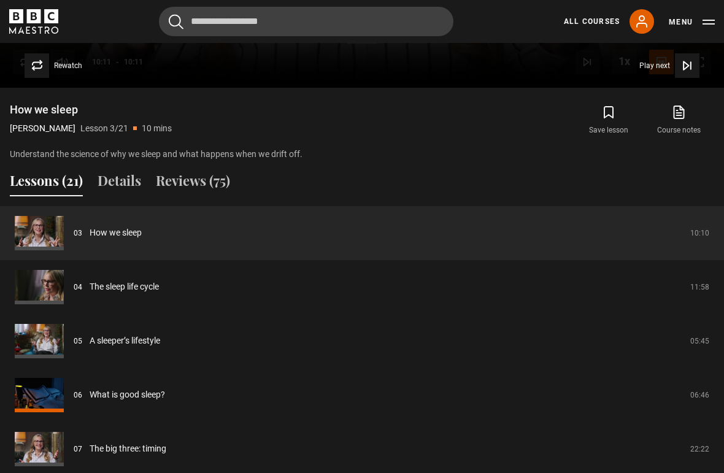
scroll to position [900, 0]
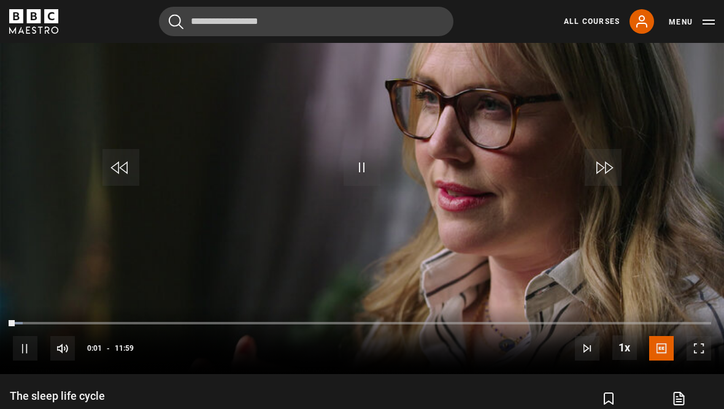
scroll to position [576, 0]
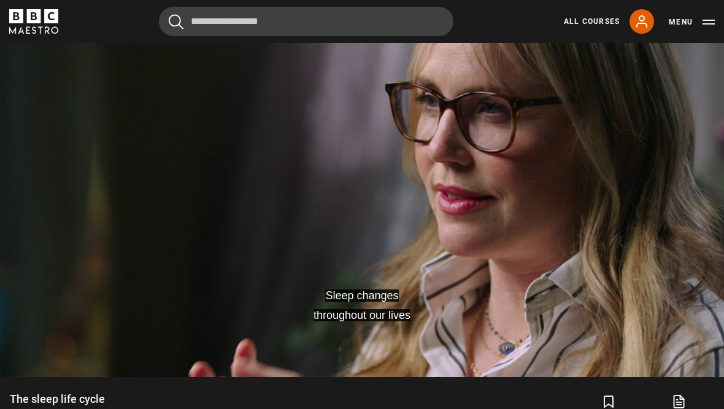
click at [663, 265] on video-js "Sleep changes throughout our lives Video Player is loading. Play Lesson The sle…" at bounding box center [362, 173] width 724 height 407
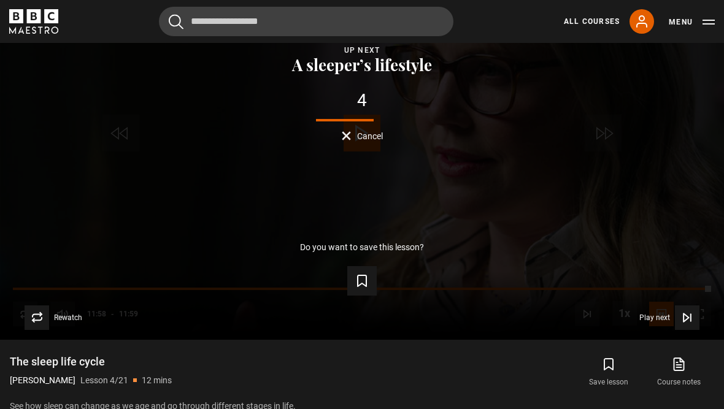
scroll to position [615, 0]
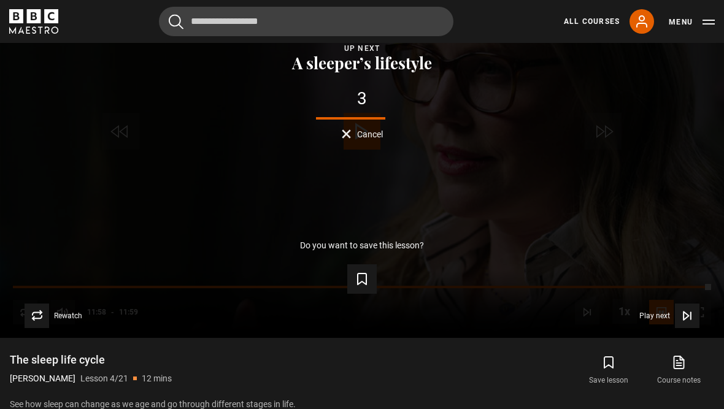
click at [689, 322] on icon "Video Player" at bounding box center [687, 316] width 12 height 12
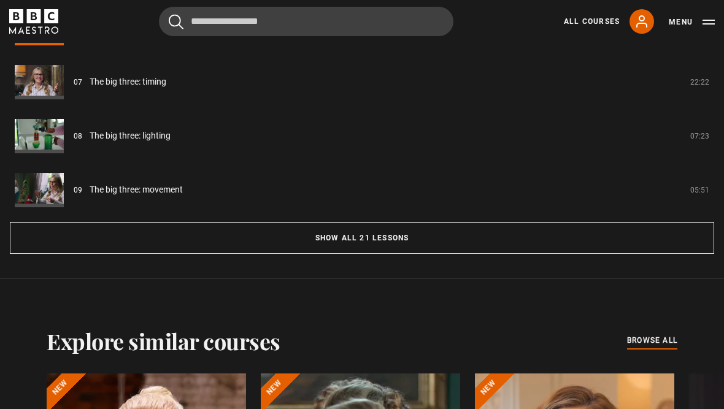
scroll to position [1123, 0]
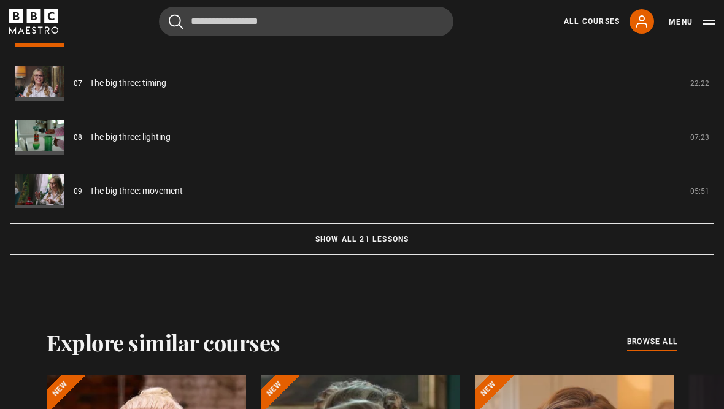
click at [422, 255] on button "Show all 21 lessons" at bounding box center [362, 239] width 705 height 32
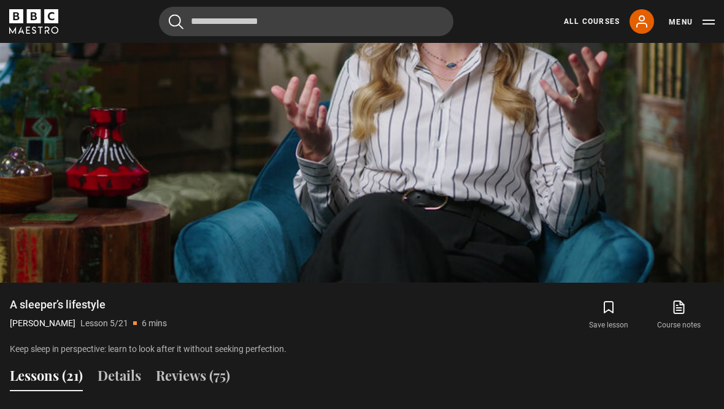
scroll to position [662, 0]
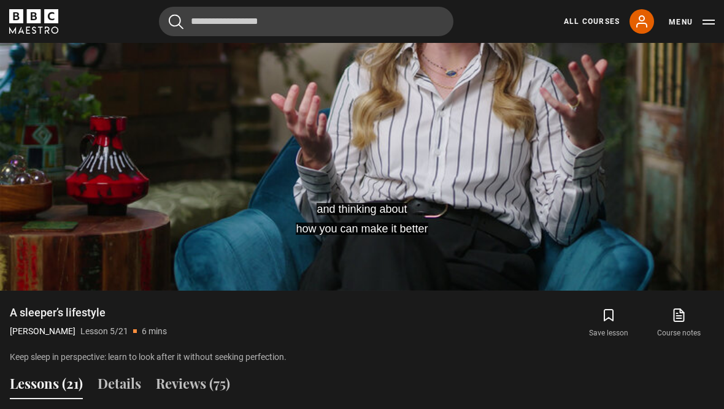
click at [562, 180] on video-js "and thinking about how you can make it better Video Player is loading. Play Les…" at bounding box center [362, 86] width 724 height 407
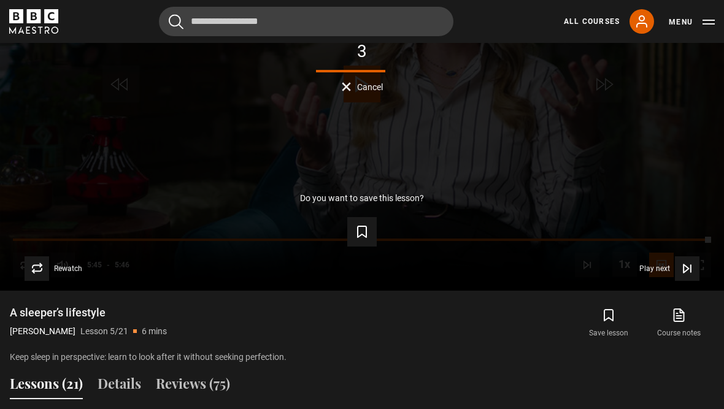
click at [665, 272] on span "Play next" at bounding box center [654, 268] width 31 height 7
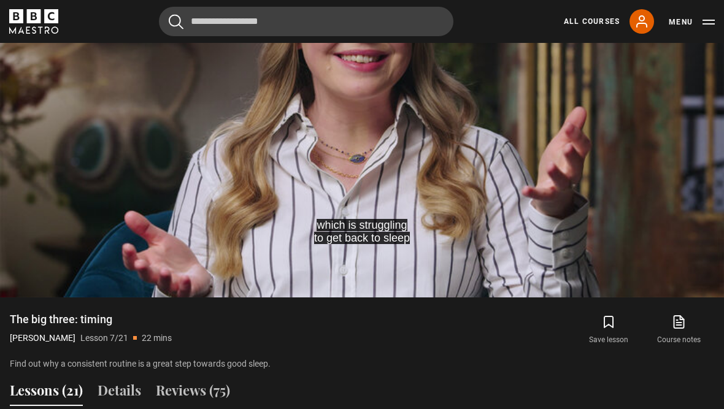
scroll to position [610, 0]
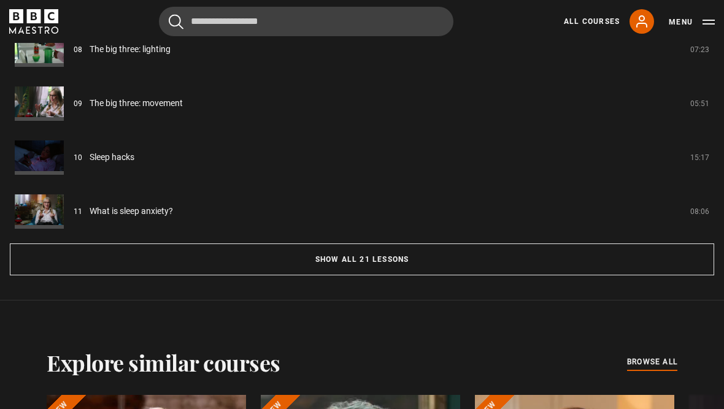
click at [385, 276] on button "Show all 21 lessons" at bounding box center [362, 260] width 705 height 32
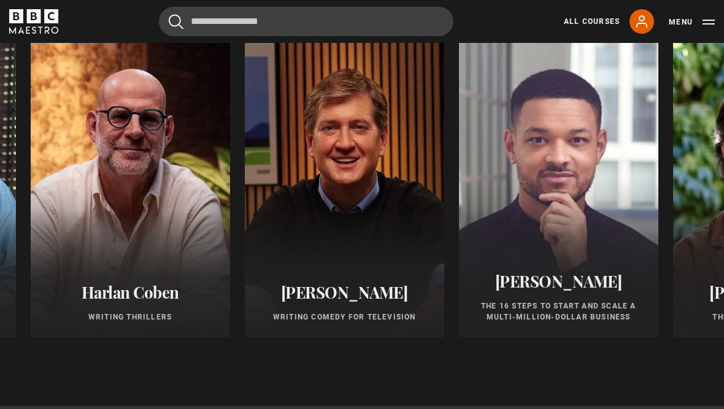
scroll to position [2357, 0]
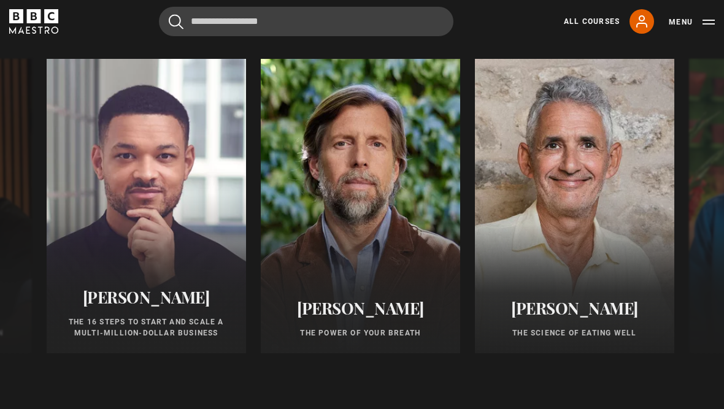
click at [579, 298] on div at bounding box center [574, 206] width 199 height 295
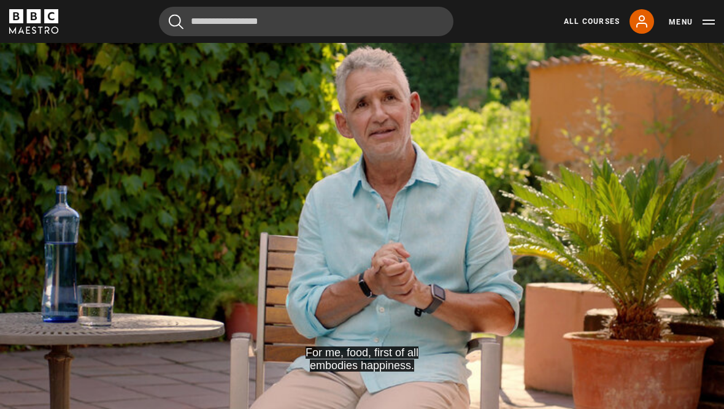
scroll to position [563, 0]
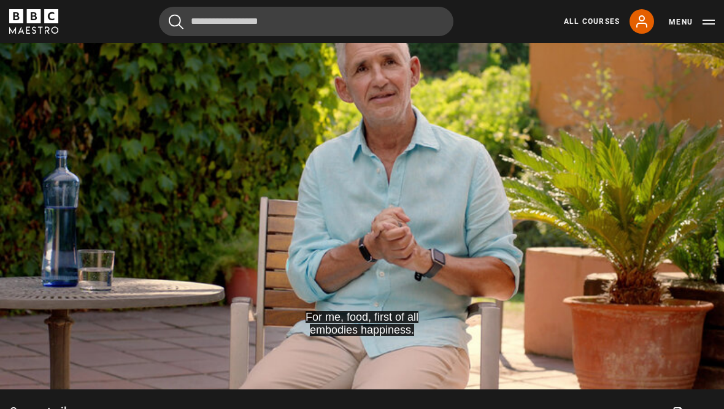
click at [406, 230] on video-js "For me, food, first of all embodies happiness. Video Player is loading. Play Vi…" at bounding box center [362, 185] width 724 height 407
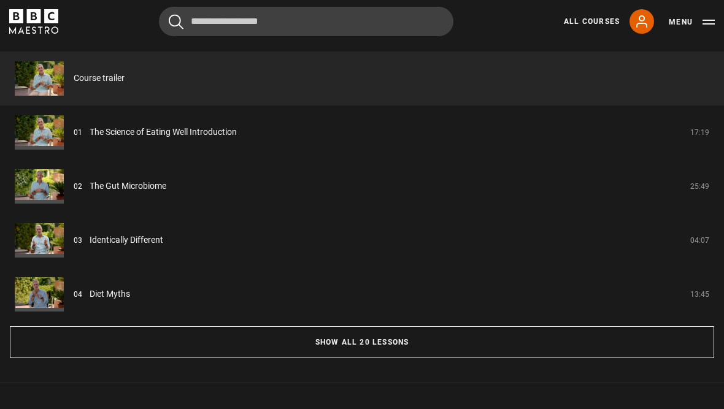
scroll to position [1091, 0]
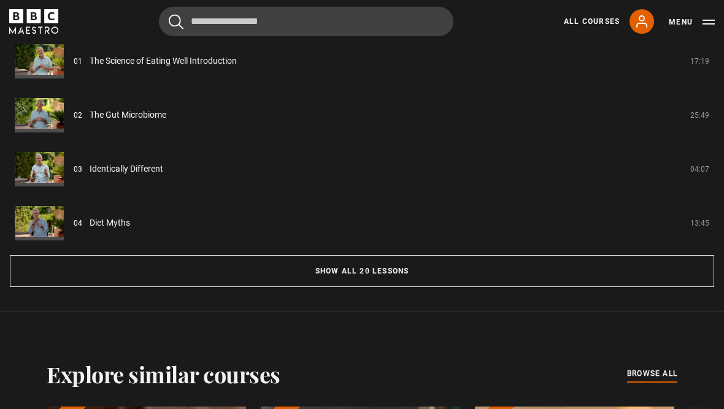
click at [495, 287] on button "Show all 20 lessons" at bounding box center [362, 271] width 705 height 32
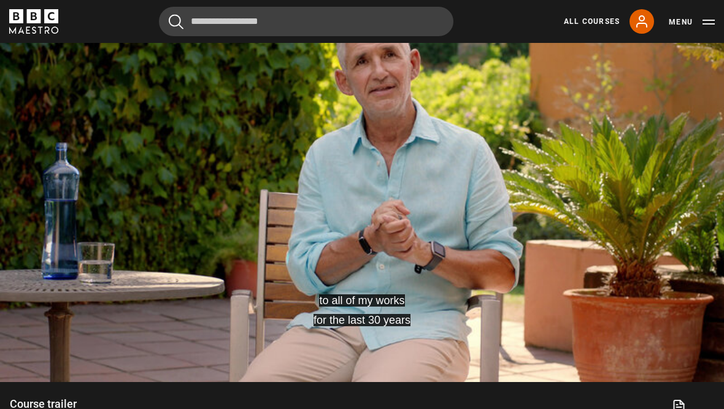
scroll to position [571, 0]
click at [606, 244] on video-js "to all of my works for the last 30 years Video Player is loading. Play Video 10…" at bounding box center [362, 178] width 724 height 407
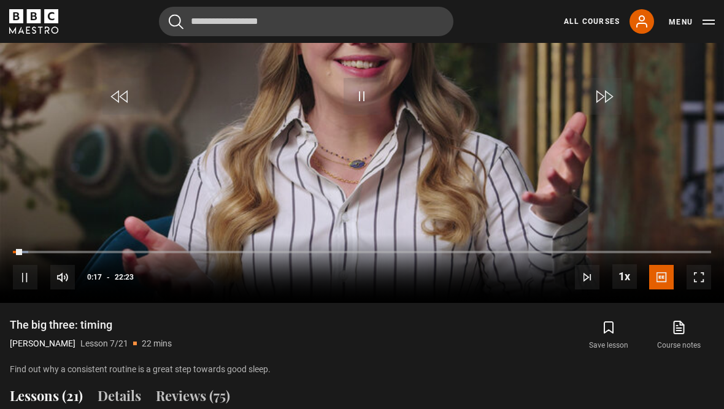
scroll to position [576, 0]
